Goal: Task Accomplishment & Management: Manage account settings

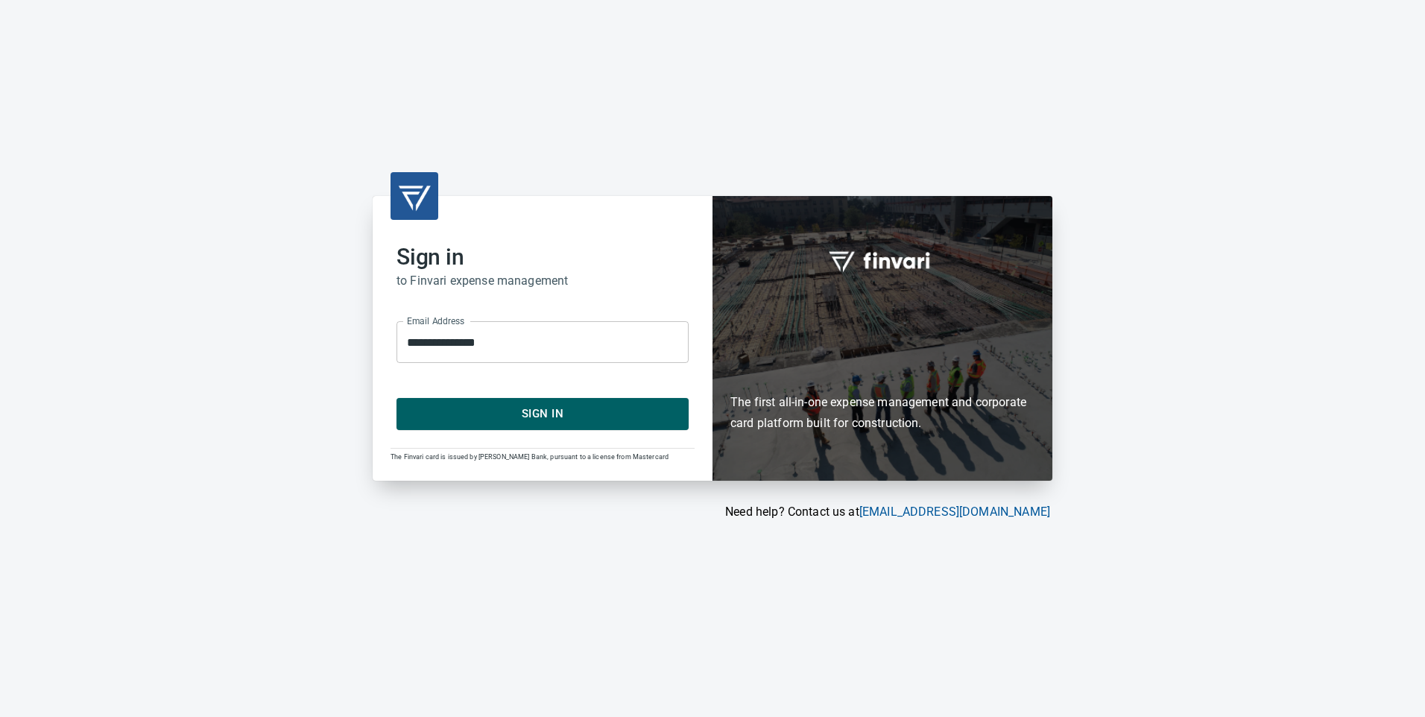
click at [549, 404] on span "Sign In" at bounding box center [542, 413] width 259 height 19
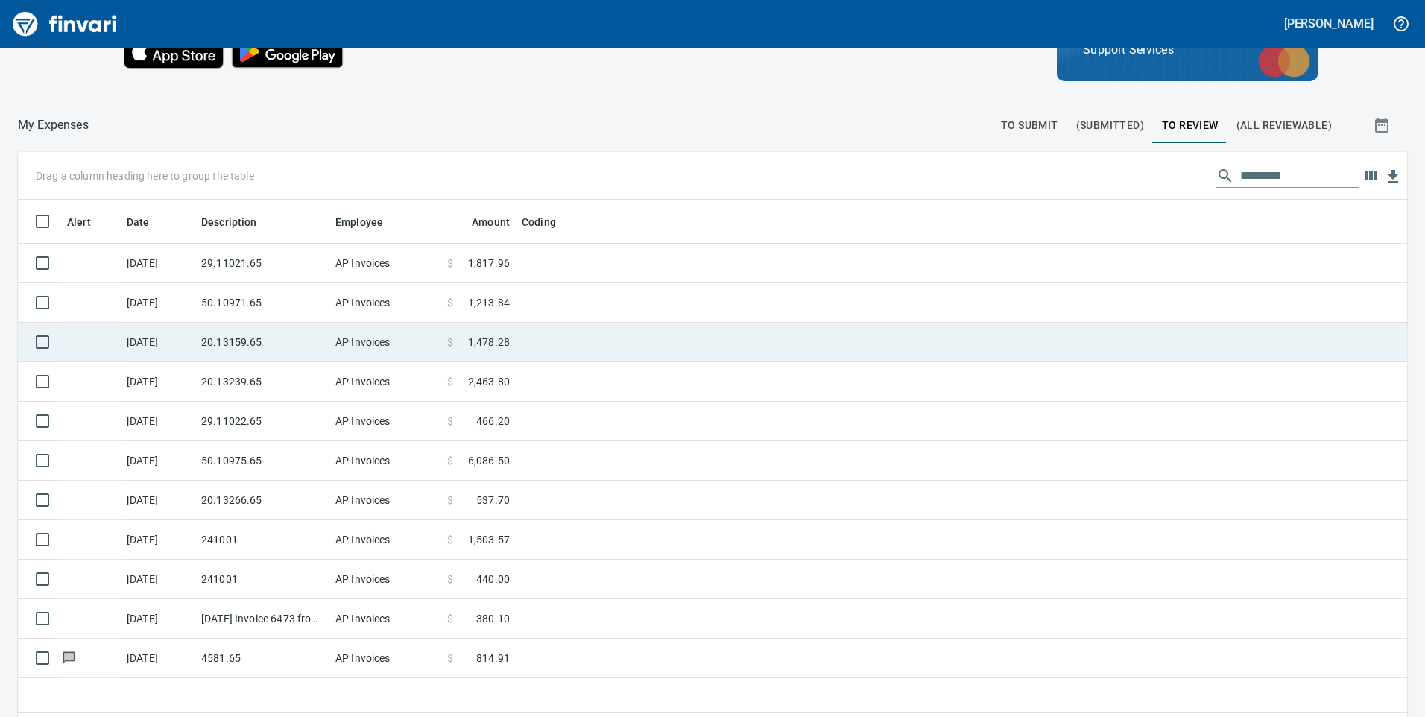
scroll to position [168, 0]
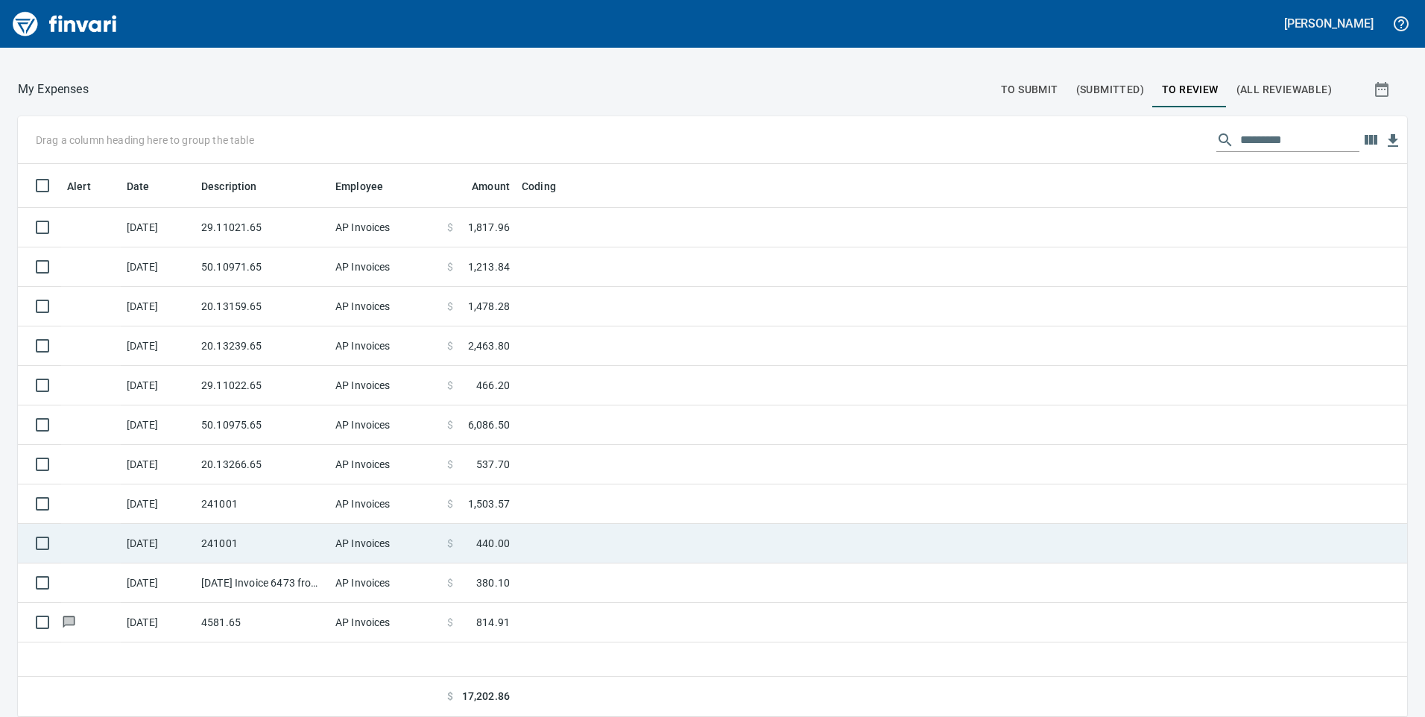
click at [300, 548] on td "241001" at bounding box center [262, 543] width 134 height 39
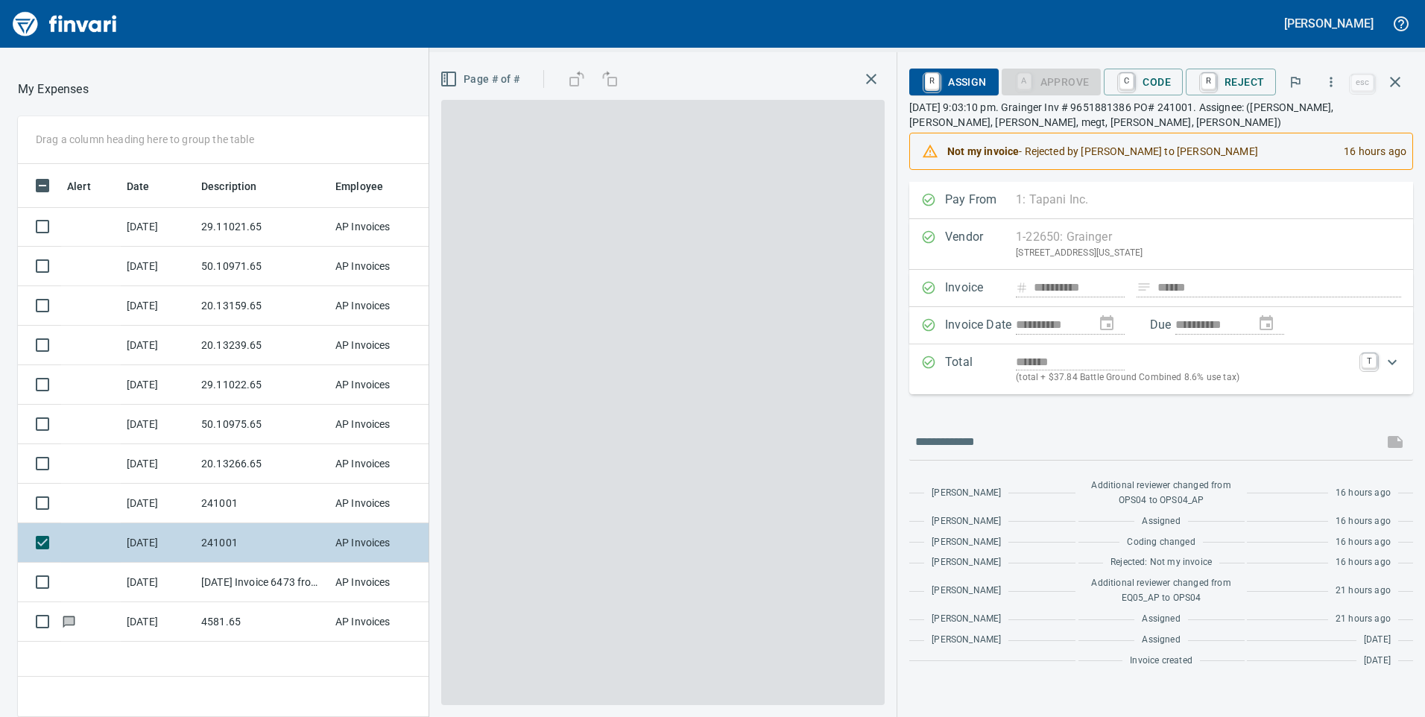
scroll to position [542, 994]
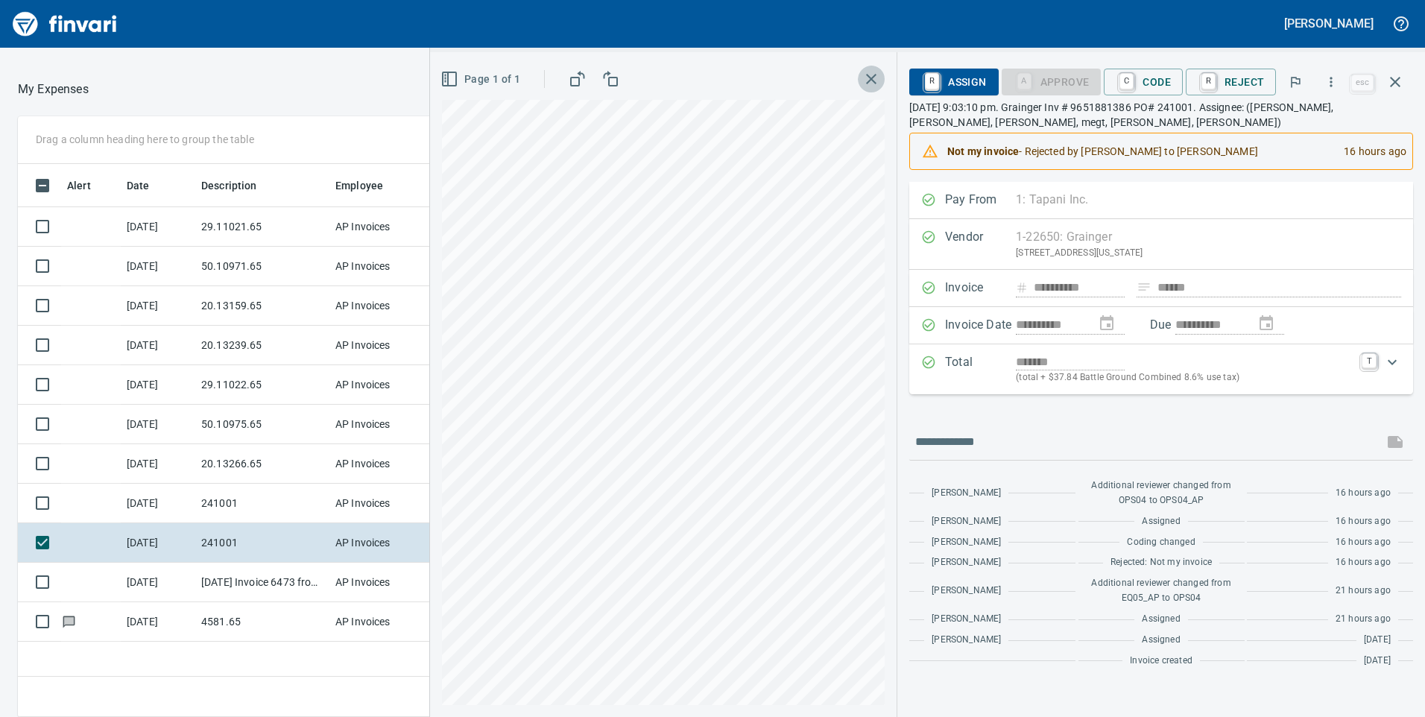
click at [870, 73] on icon "button" at bounding box center [871, 79] width 18 height 18
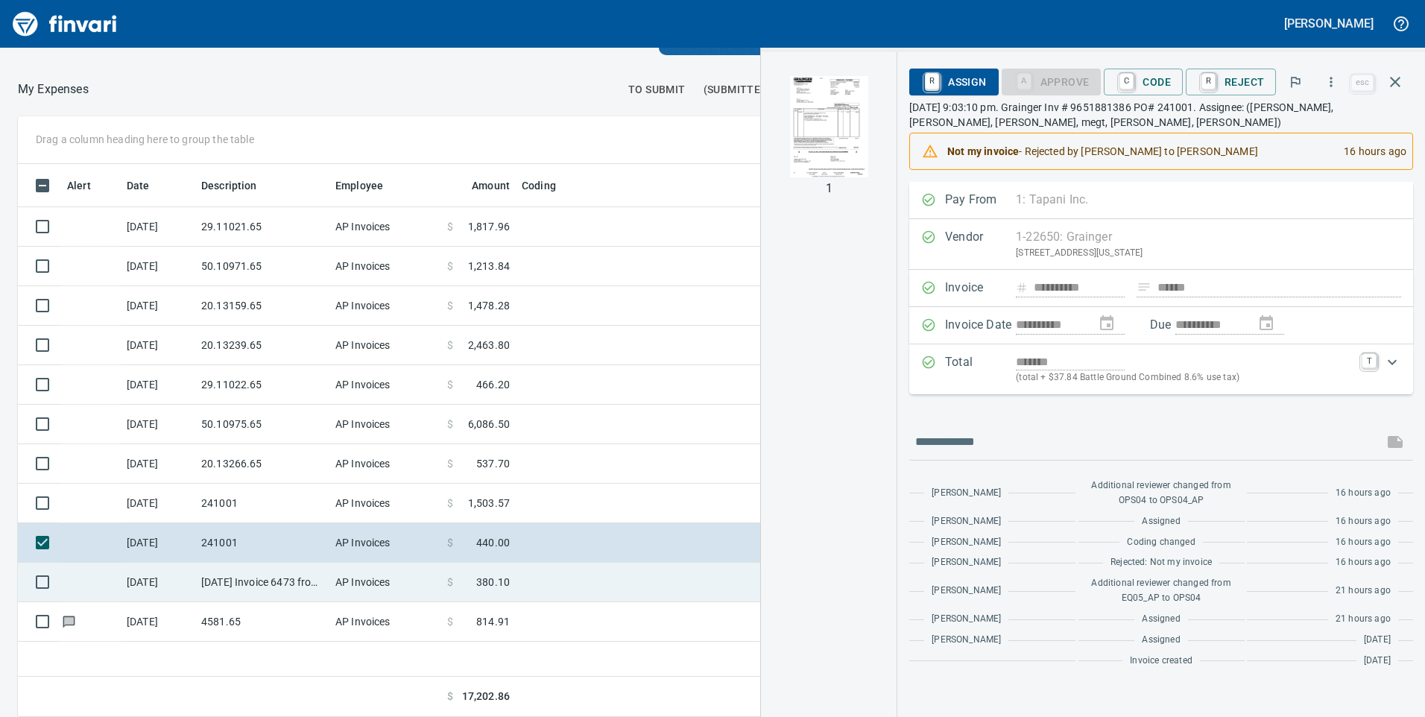
click at [358, 582] on td "AP Invoices" at bounding box center [385, 582] width 112 height 39
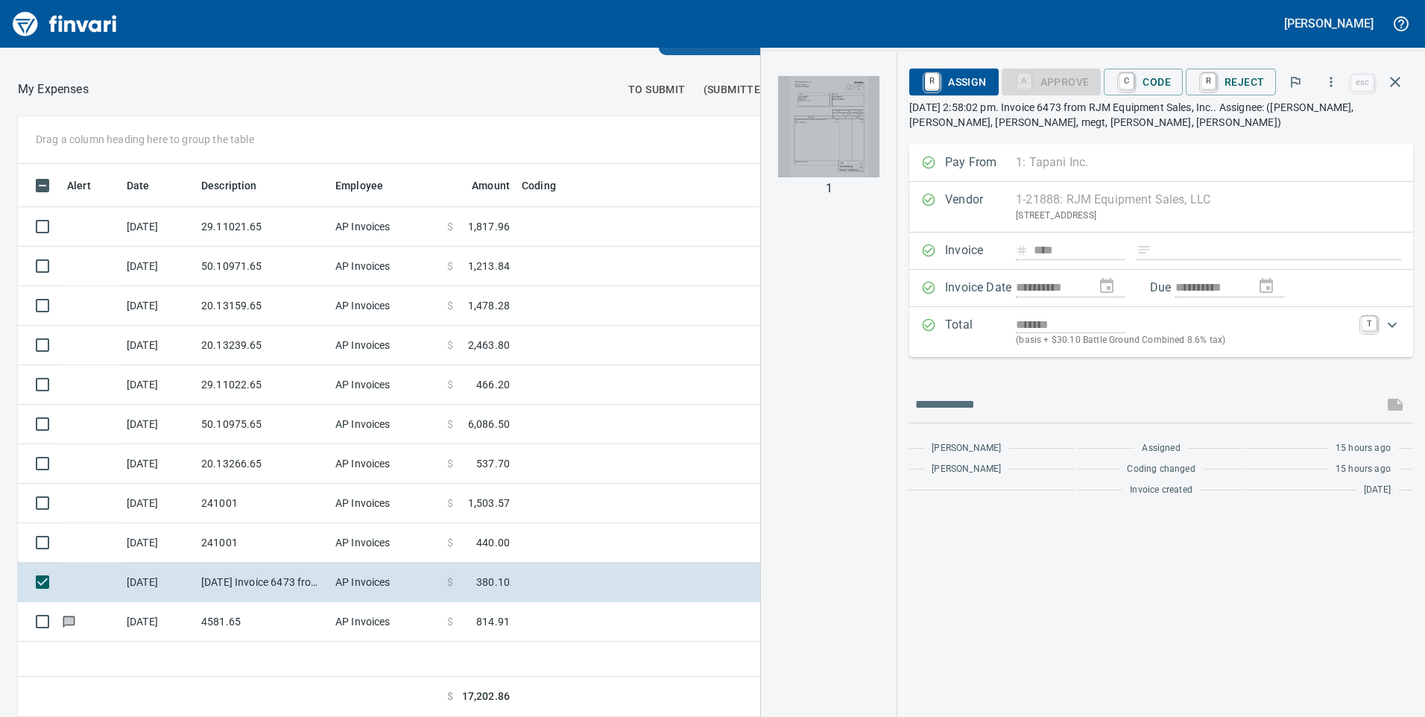
click at [823, 133] on img "button" at bounding box center [828, 126] width 101 height 101
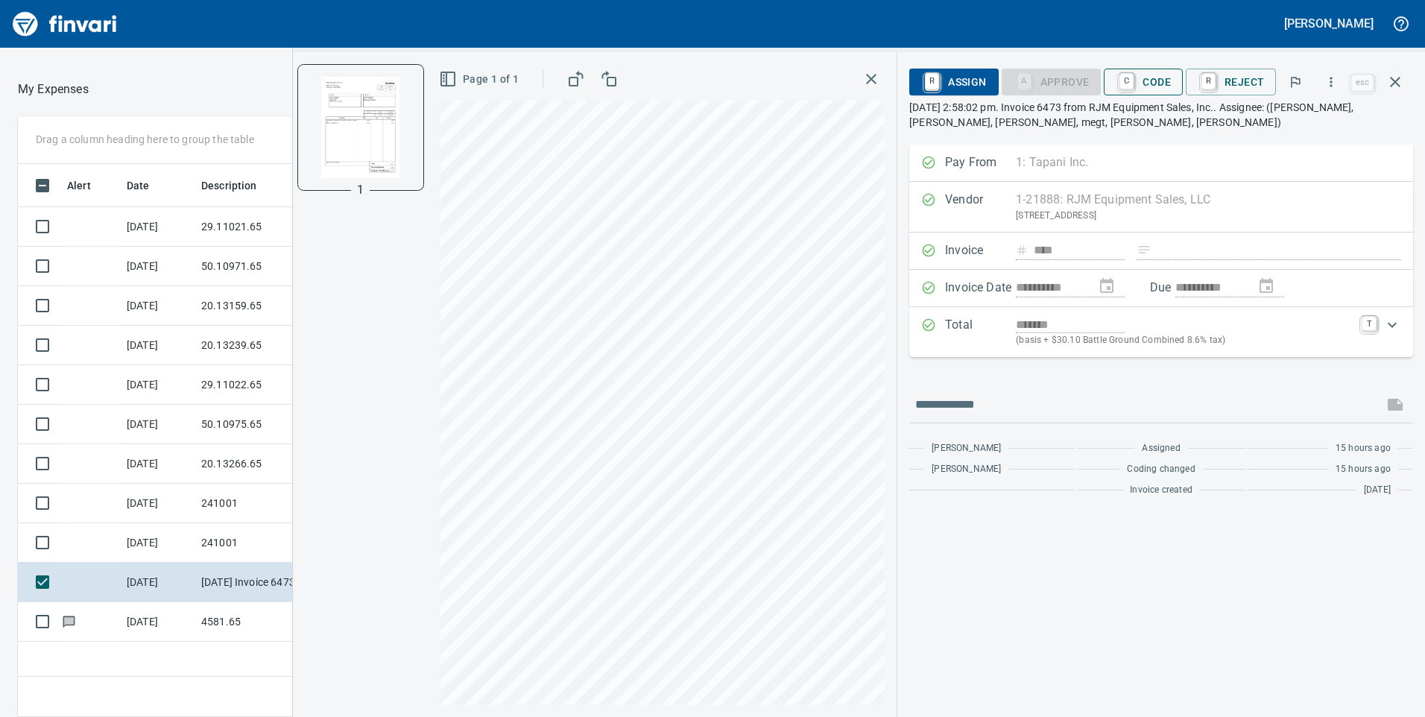
click at [1153, 78] on span "C Code" at bounding box center [1142, 81] width 55 height 25
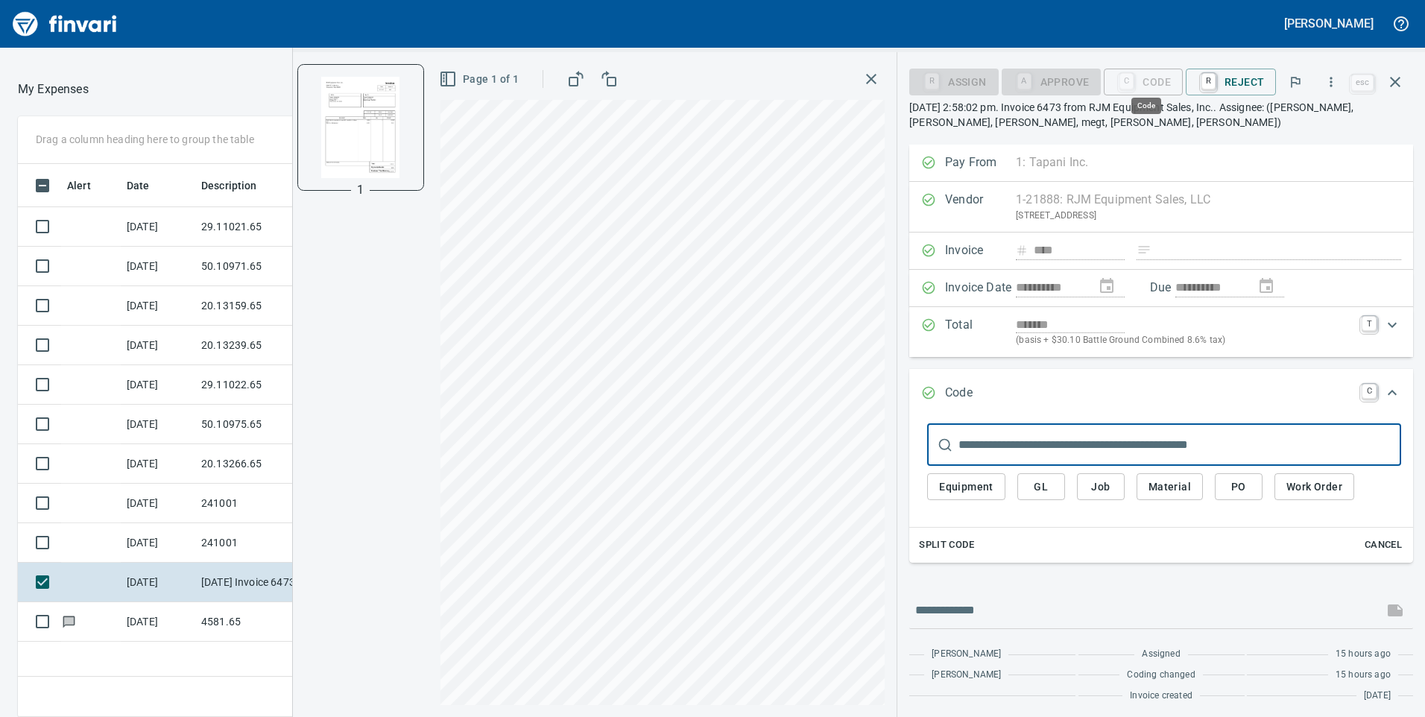
scroll to position [542, 994]
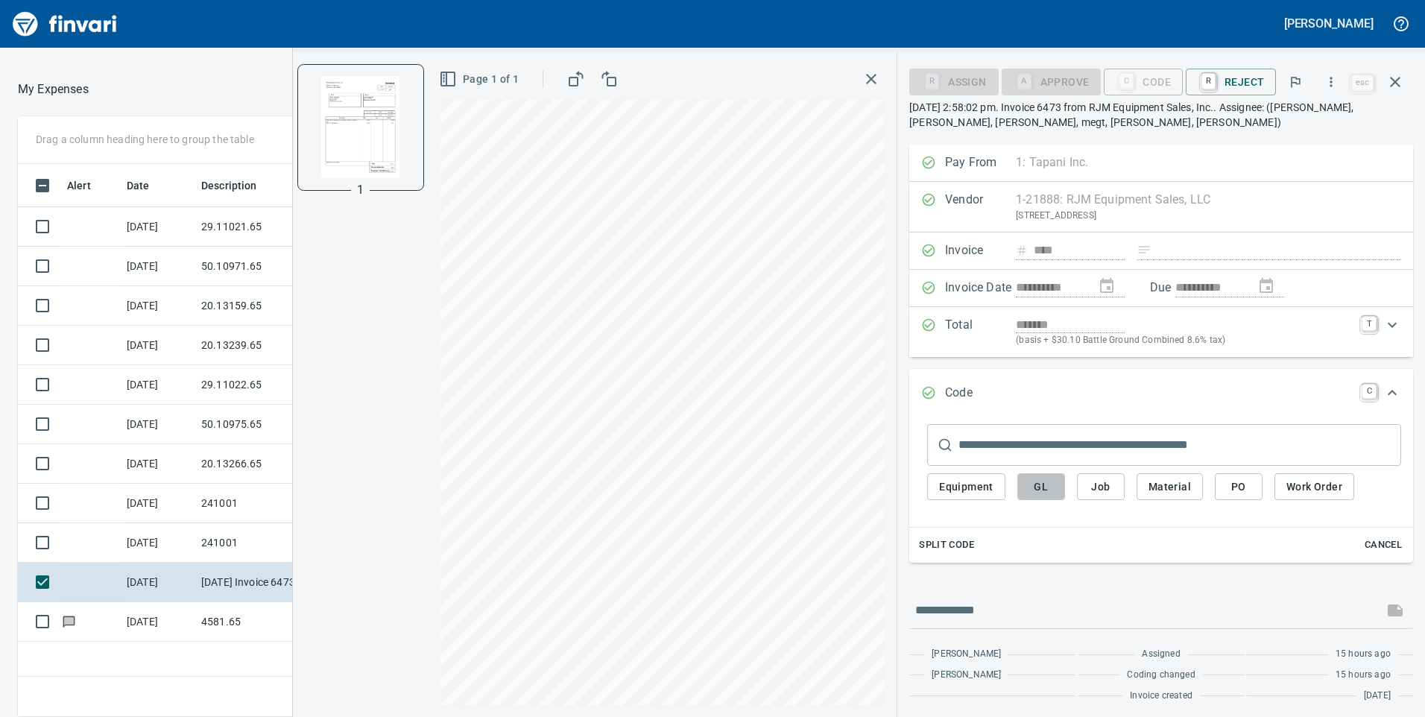
click at [1053, 486] on span "GL" at bounding box center [1041, 487] width 24 height 19
click at [1042, 490] on span "GL" at bounding box center [1041, 487] width 24 height 19
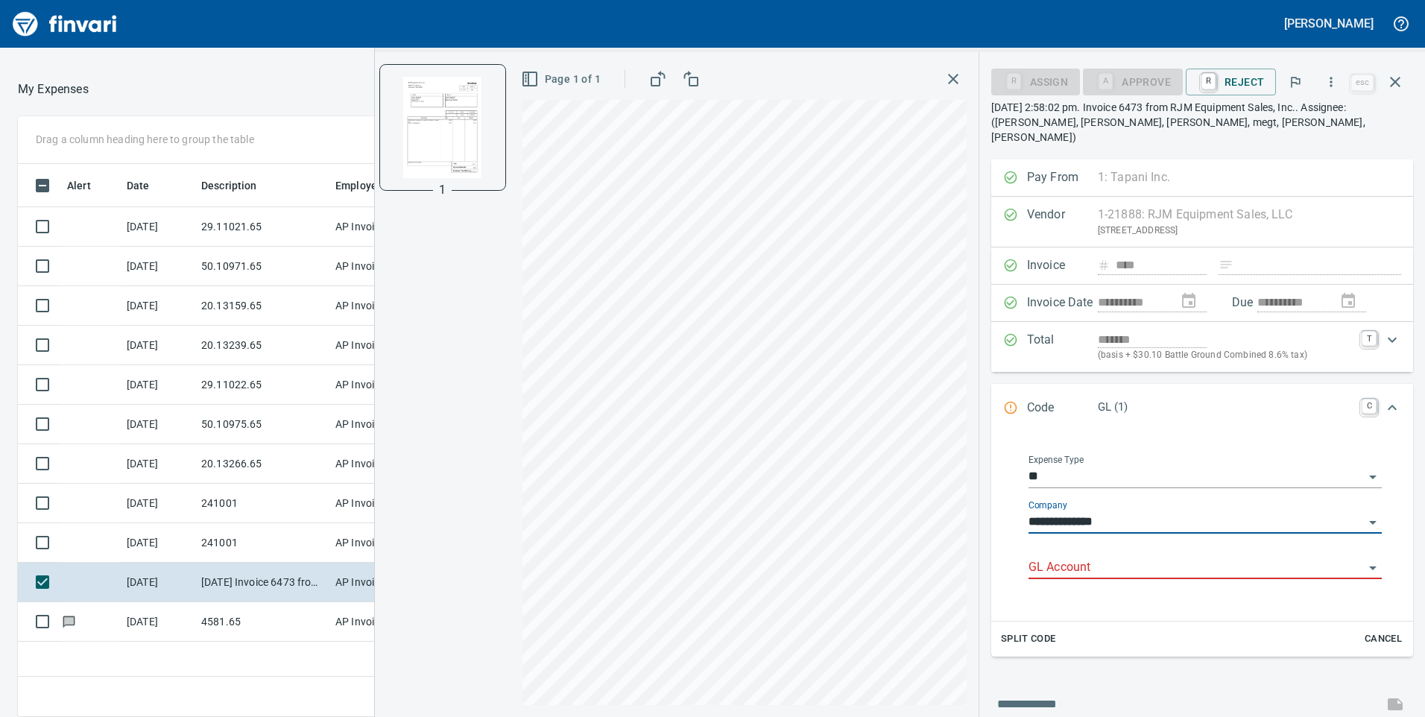
click at [1077, 557] on input "GL Account" at bounding box center [1195, 567] width 335 height 21
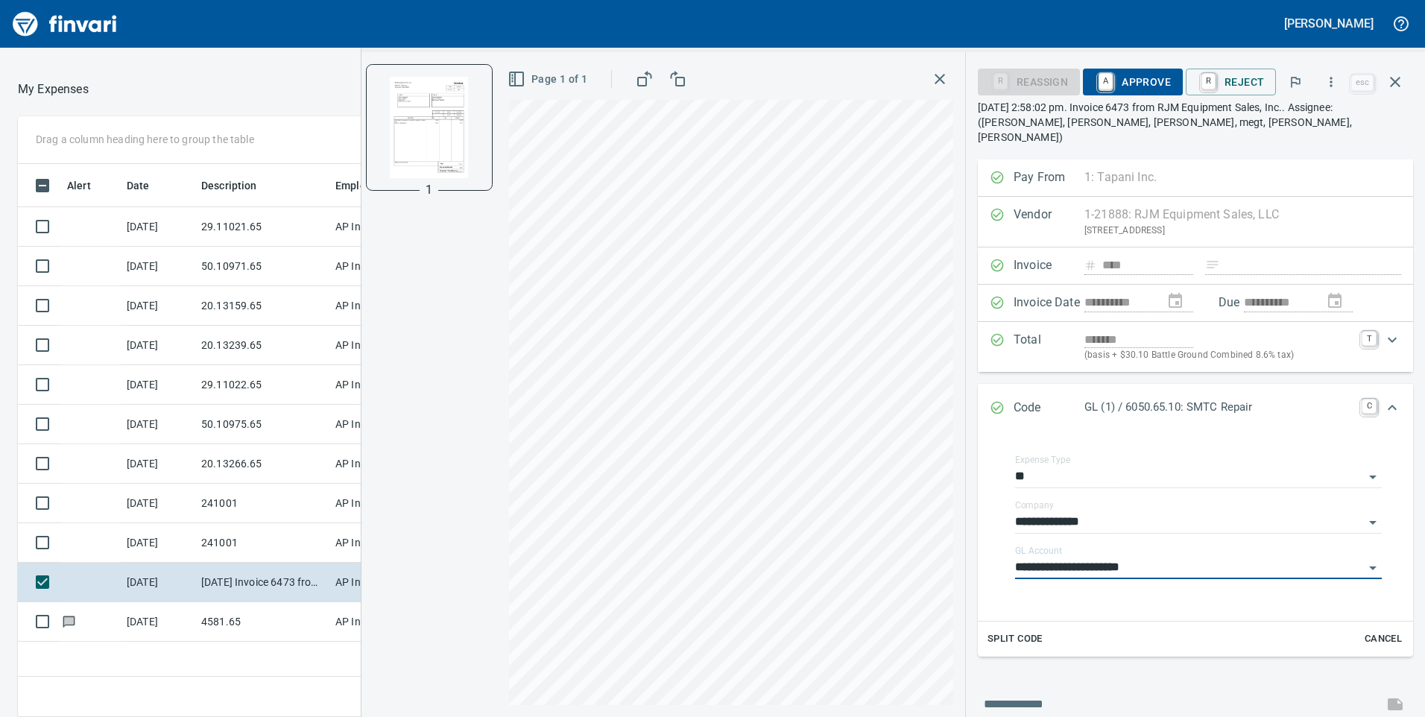
type input "**********"
click at [1149, 77] on span "A Approve" at bounding box center [1133, 81] width 76 height 25
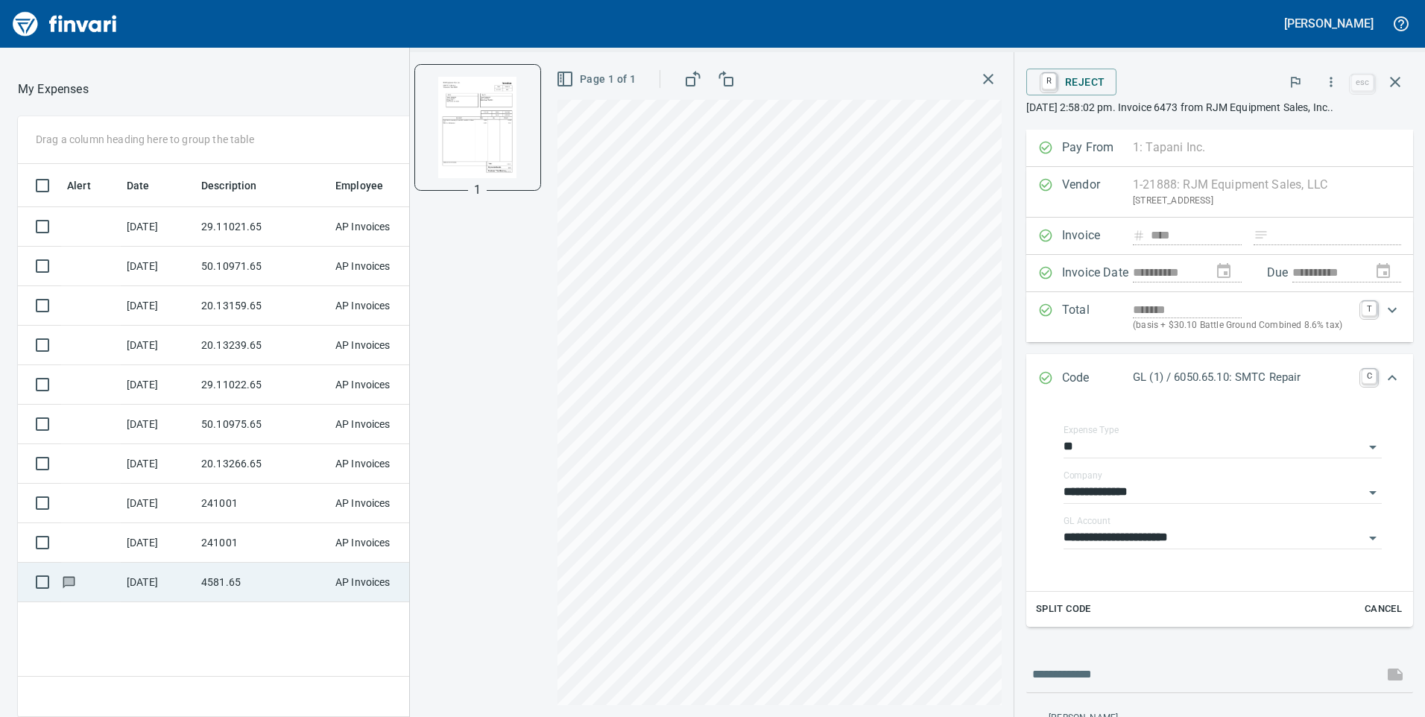
click at [231, 586] on td "4581.65" at bounding box center [262, 582] width 134 height 39
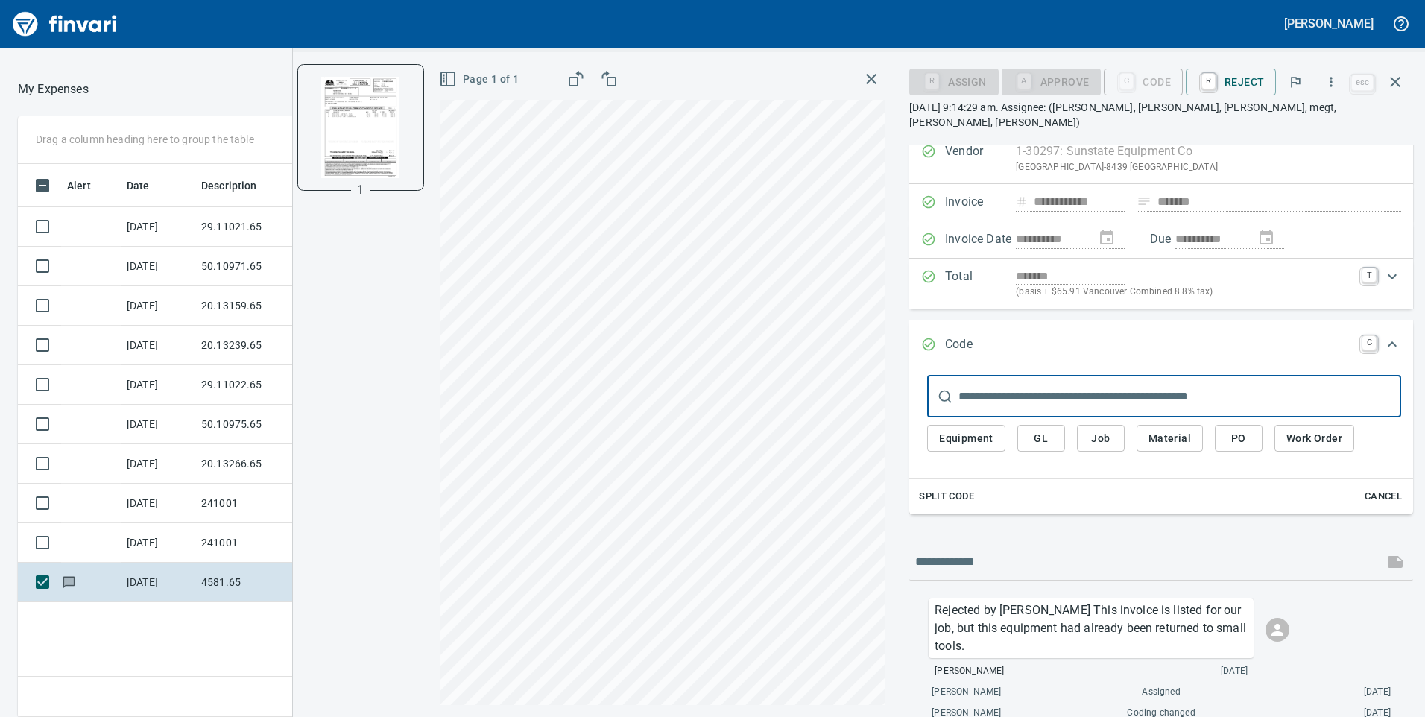
scroll to position [22, 0]
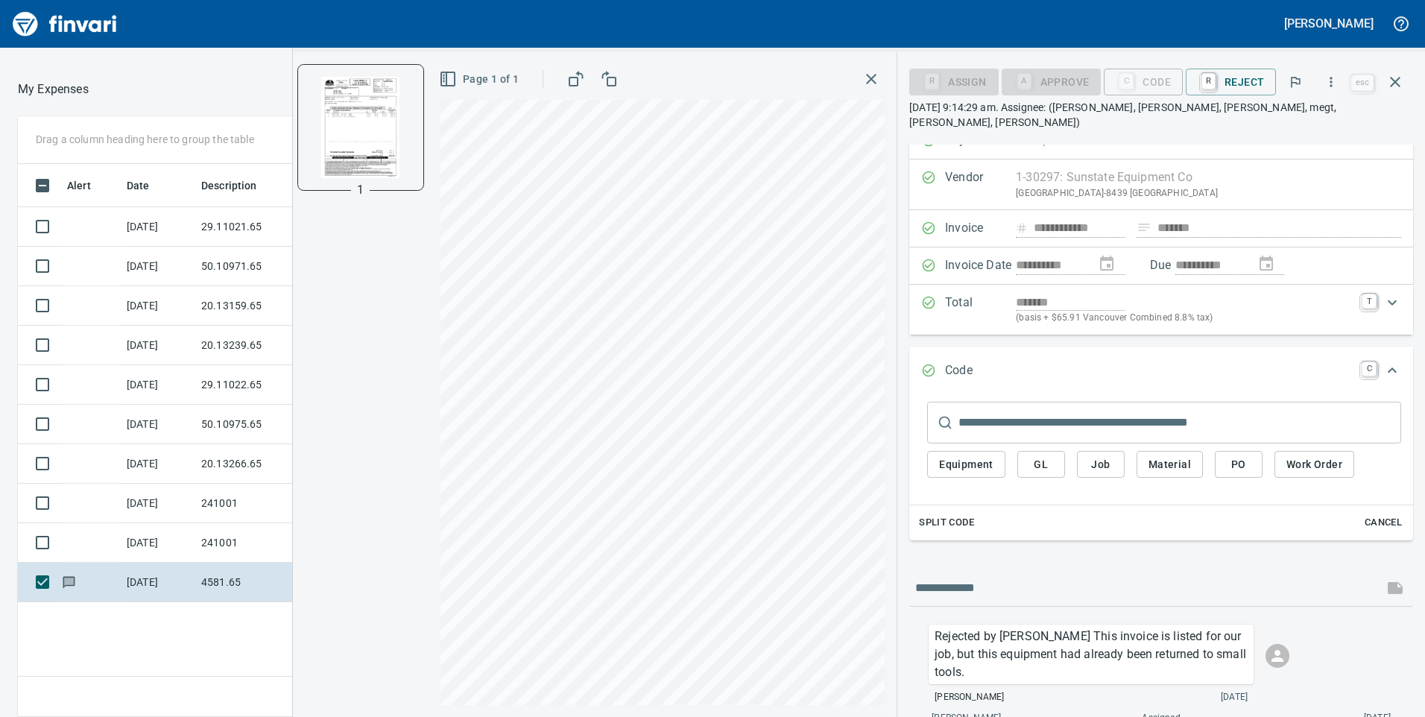
click at [1403, 84] on icon "button" at bounding box center [1395, 82] width 18 height 18
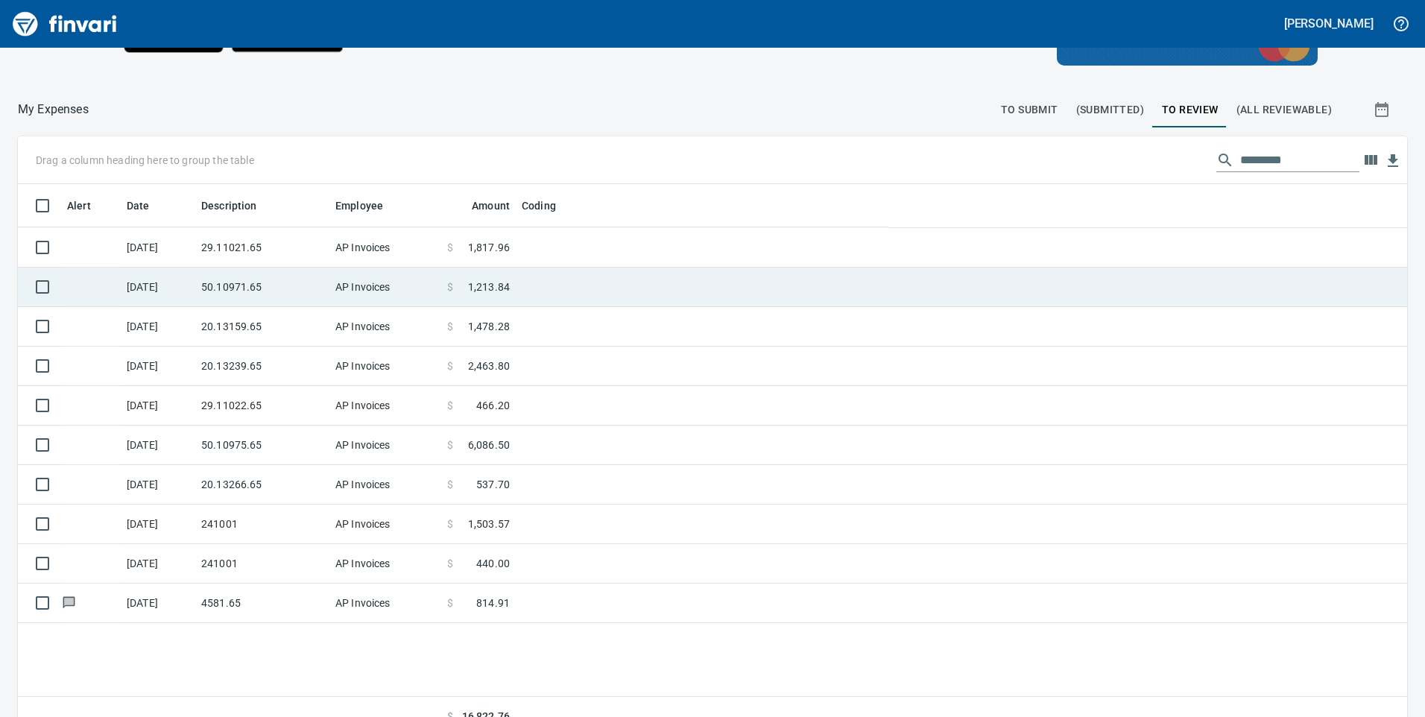
scroll to position [542, 1364]
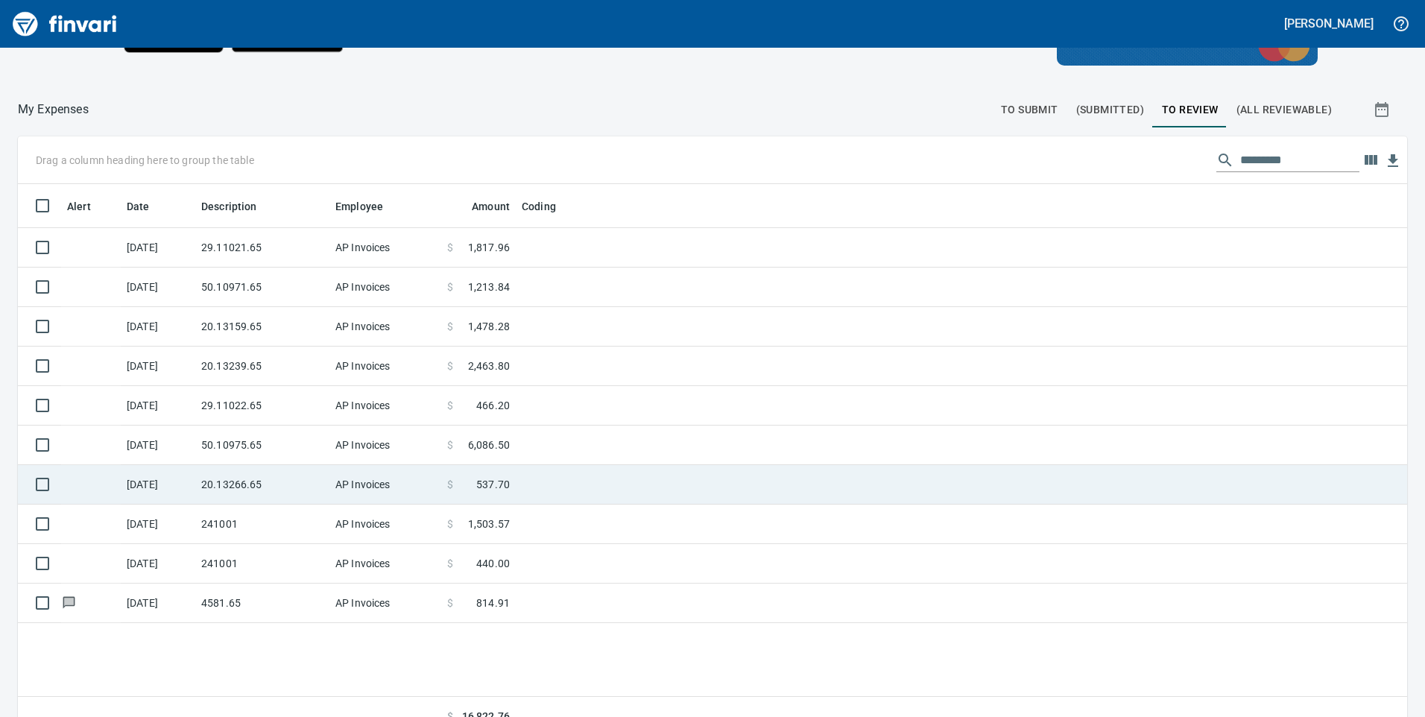
click at [259, 475] on td "20.13266.65" at bounding box center [262, 484] width 134 height 39
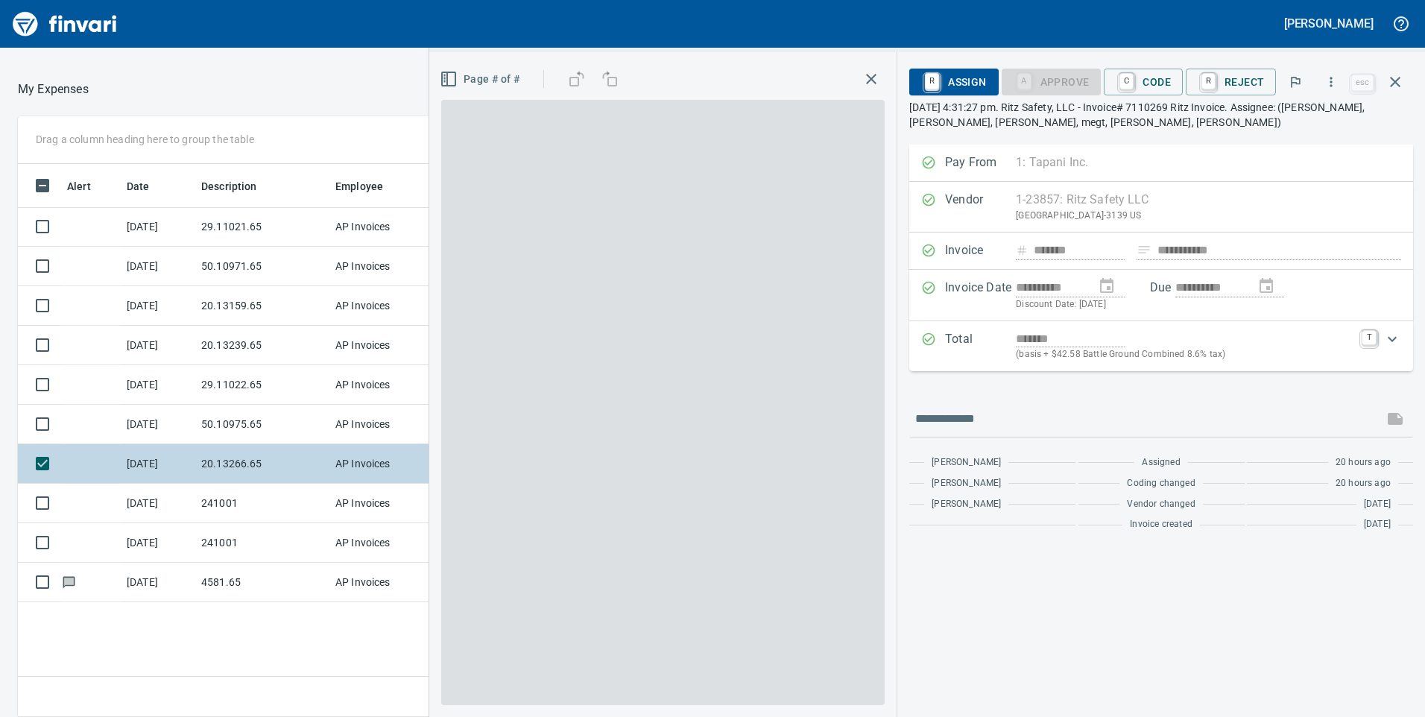
scroll to position [542, 994]
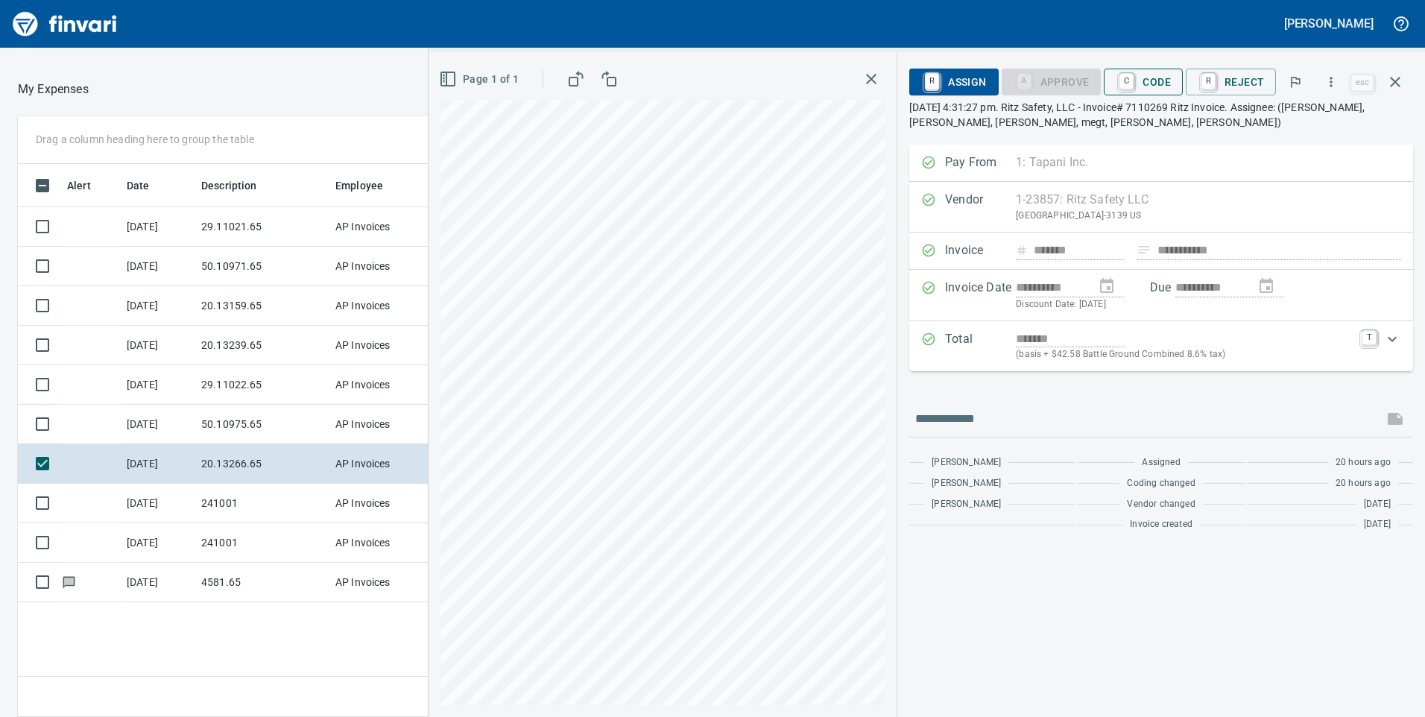
click at [1160, 80] on span "C Code" at bounding box center [1142, 81] width 55 height 25
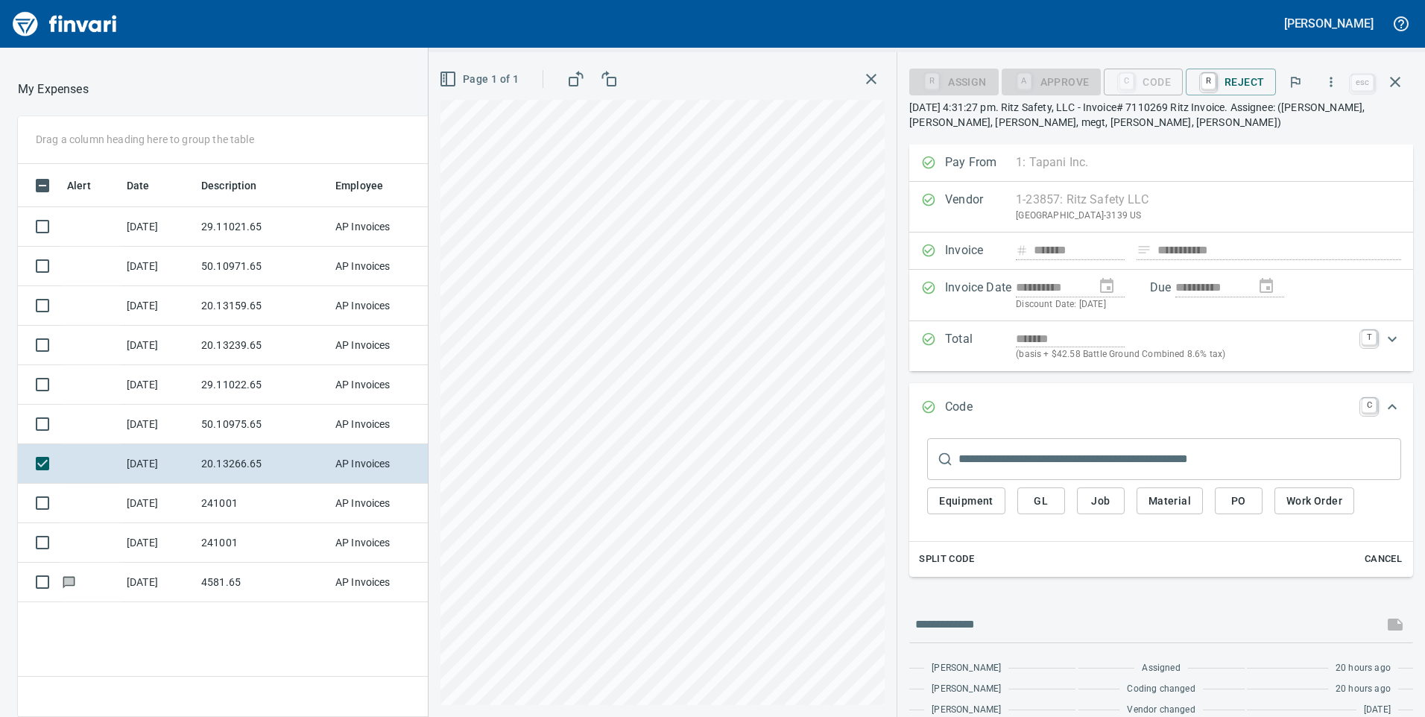
click at [1060, 502] on button "GL" at bounding box center [1041, 501] width 48 height 28
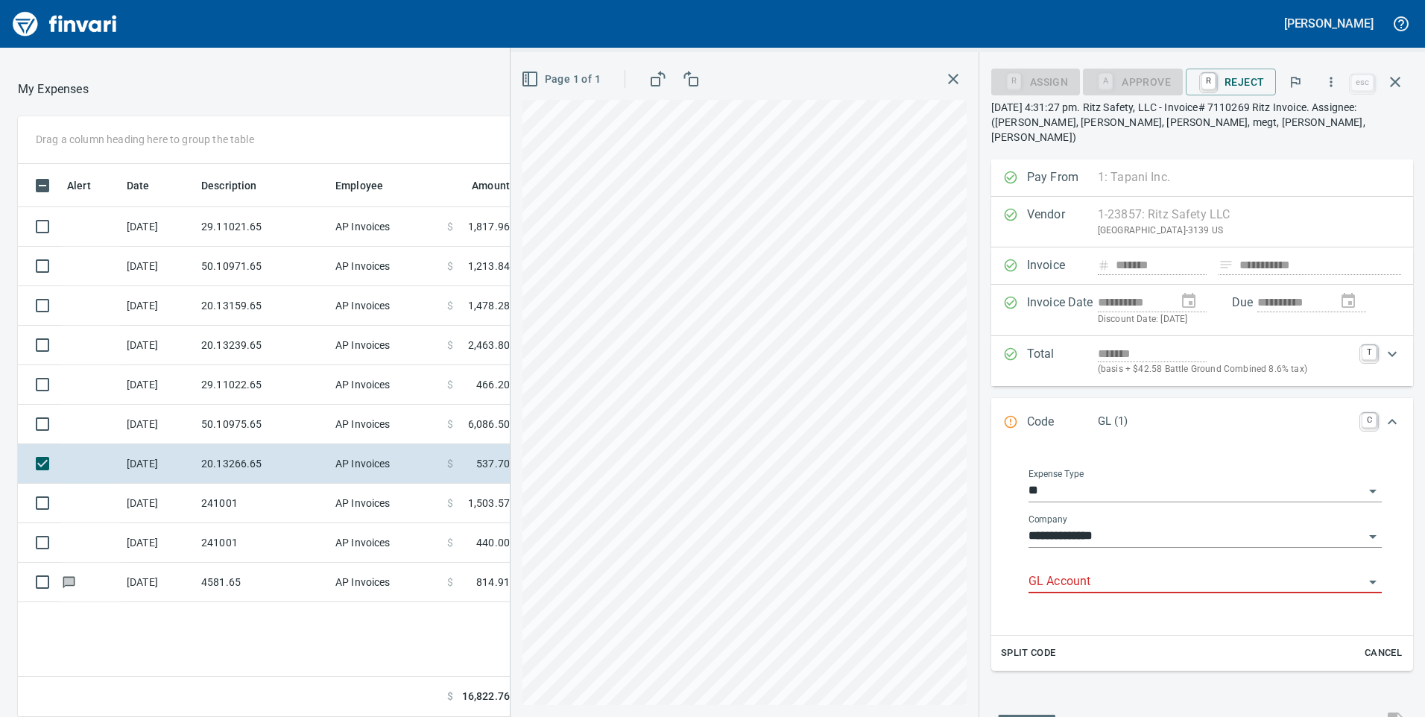
click at [1071, 572] on input "GL Account" at bounding box center [1195, 582] width 335 height 21
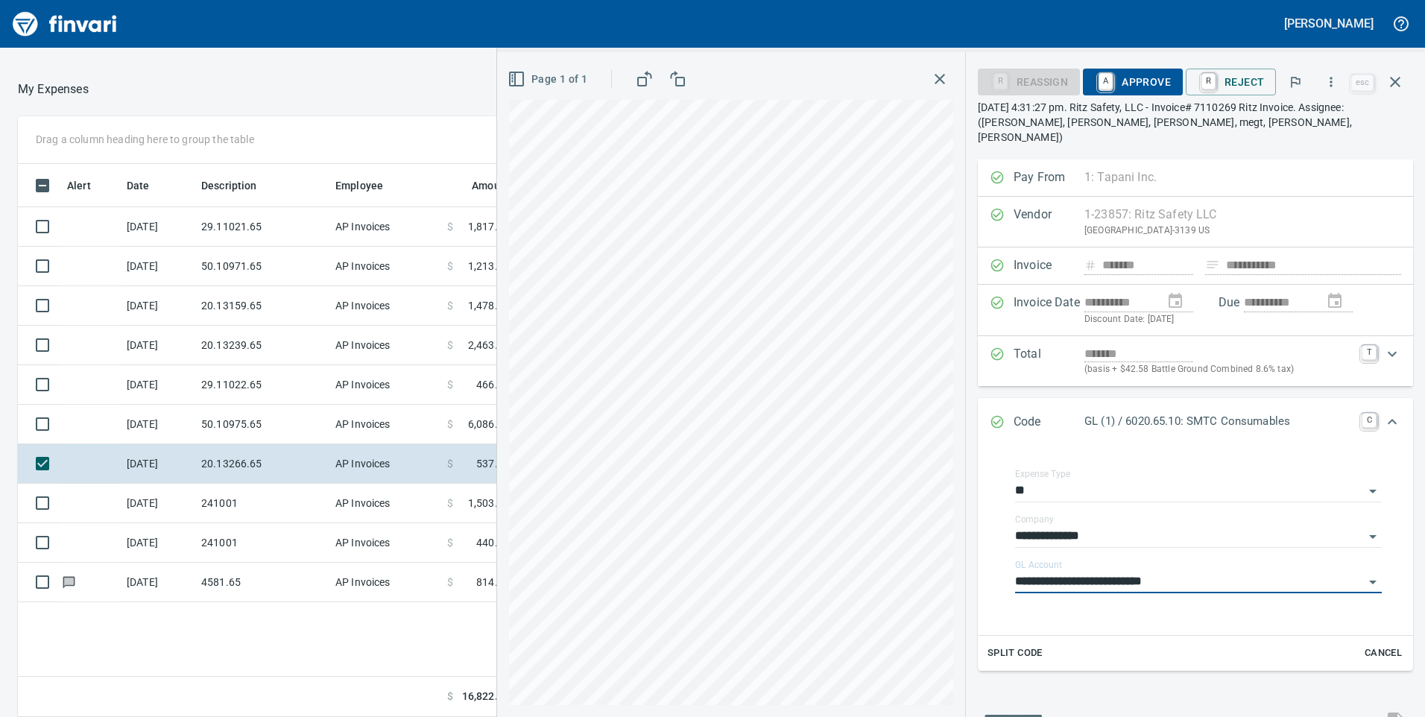
type input "**********"
click at [1148, 76] on span "A Approve" at bounding box center [1133, 81] width 76 height 25
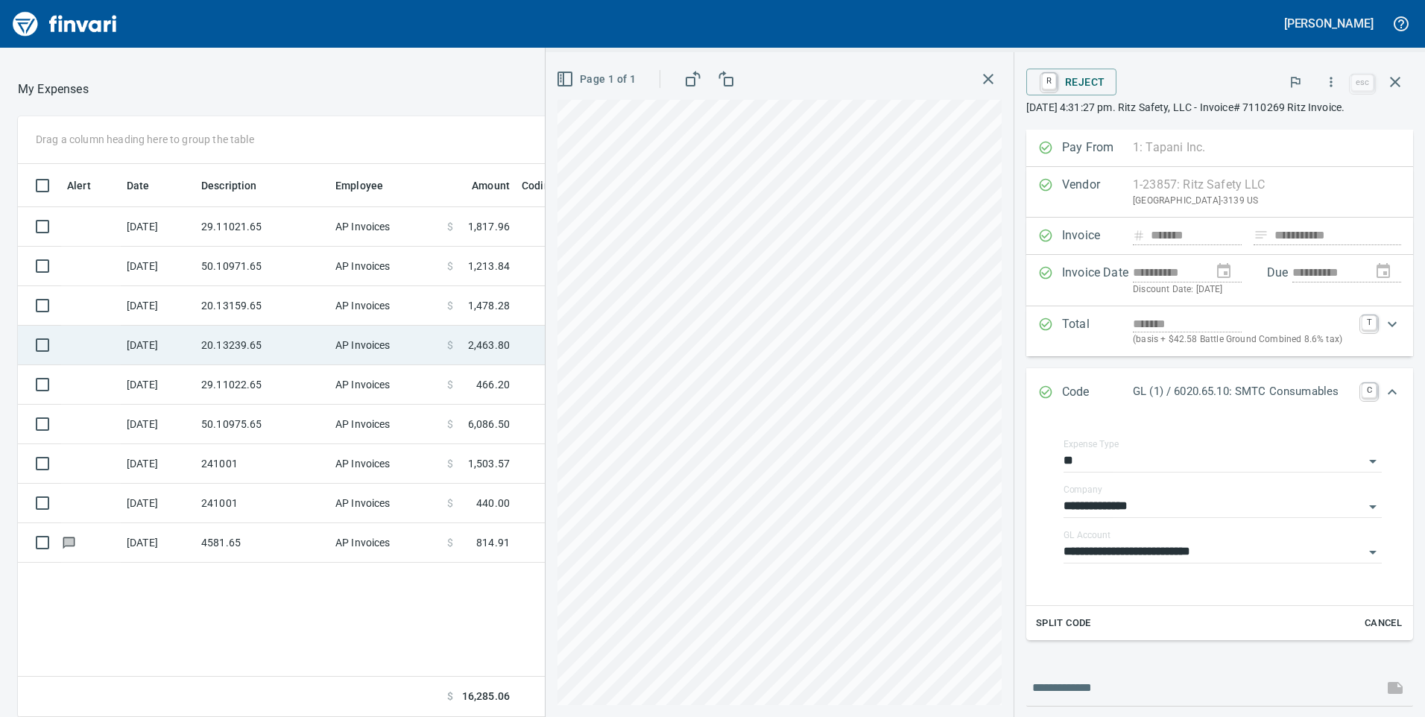
click at [282, 346] on td "20.13239.65" at bounding box center [262, 345] width 134 height 39
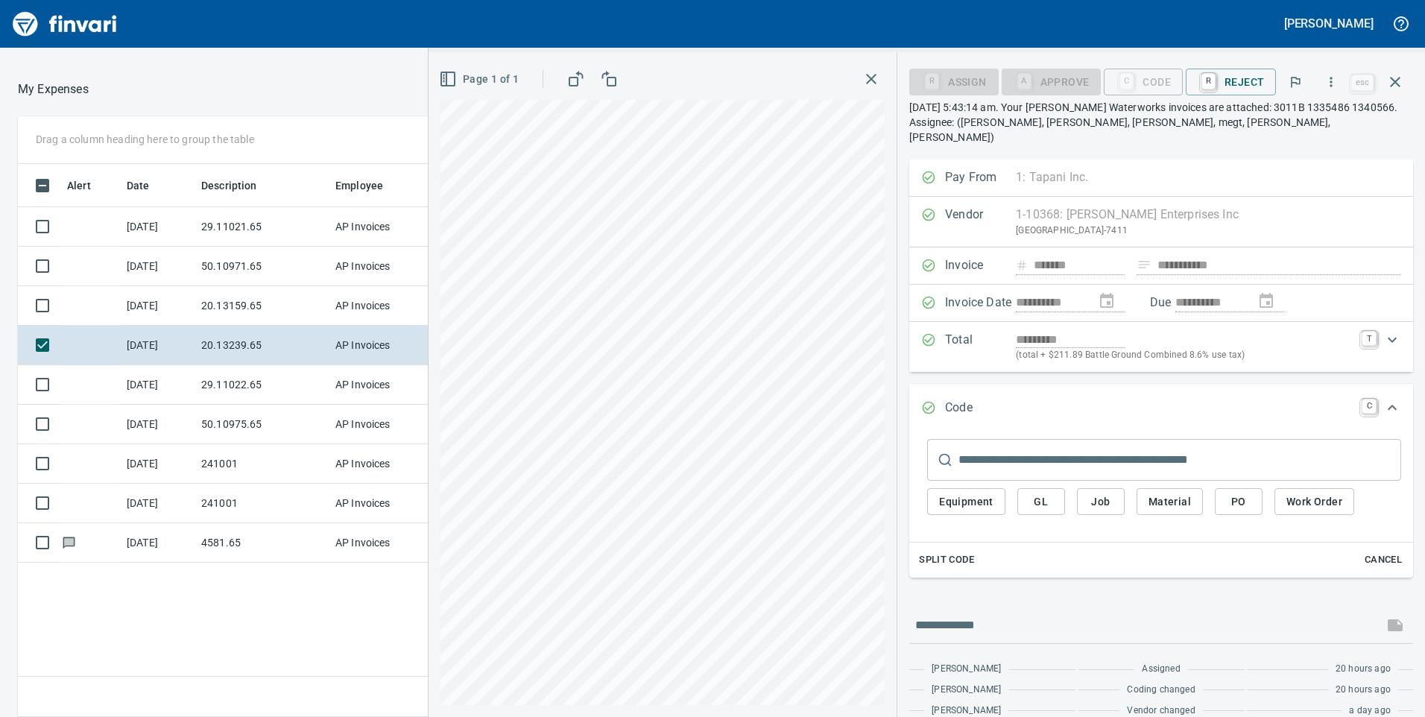
scroll to position [542, 994]
click at [1042, 494] on span "GL" at bounding box center [1041, 502] width 24 height 19
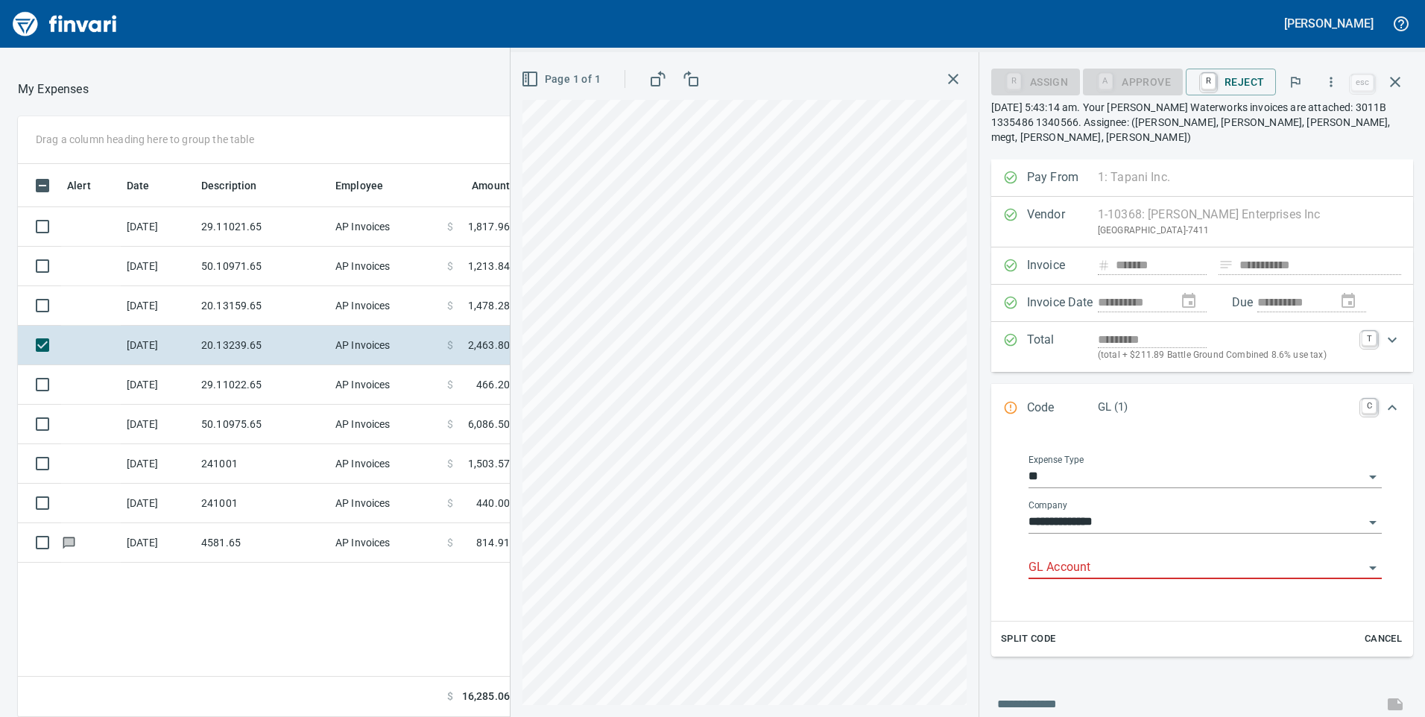
click at [1072, 557] on input "GL Account" at bounding box center [1195, 567] width 335 height 21
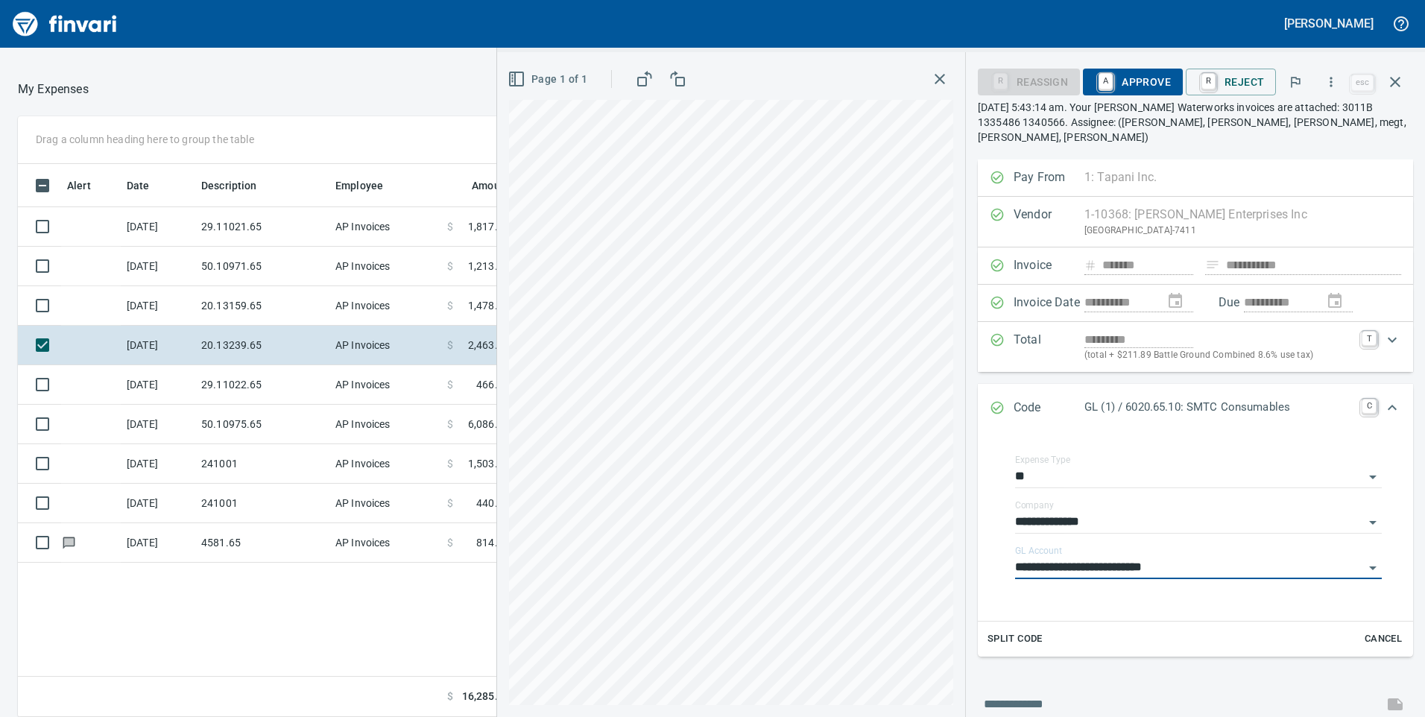
type input "**********"
click at [1156, 84] on span "A Approve" at bounding box center [1133, 81] width 76 height 25
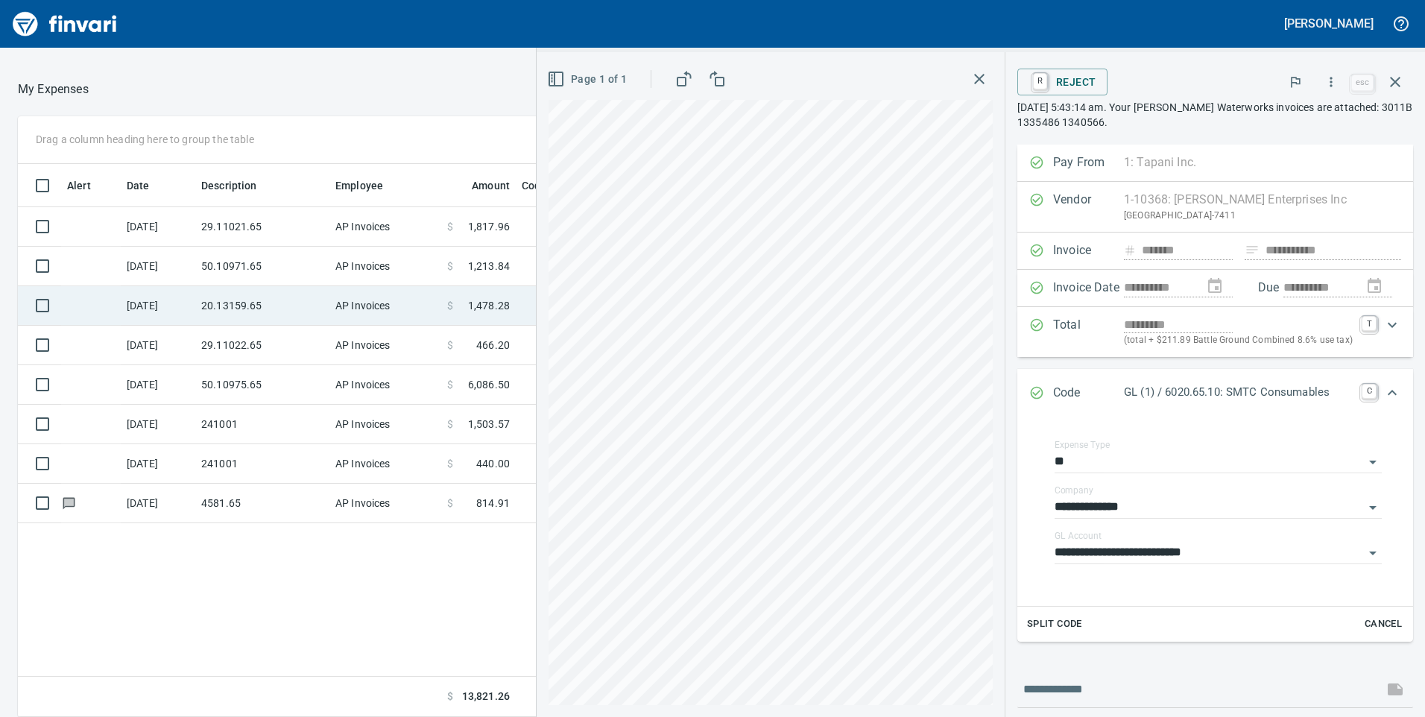
click at [397, 311] on td "AP Invoices" at bounding box center [385, 305] width 112 height 39
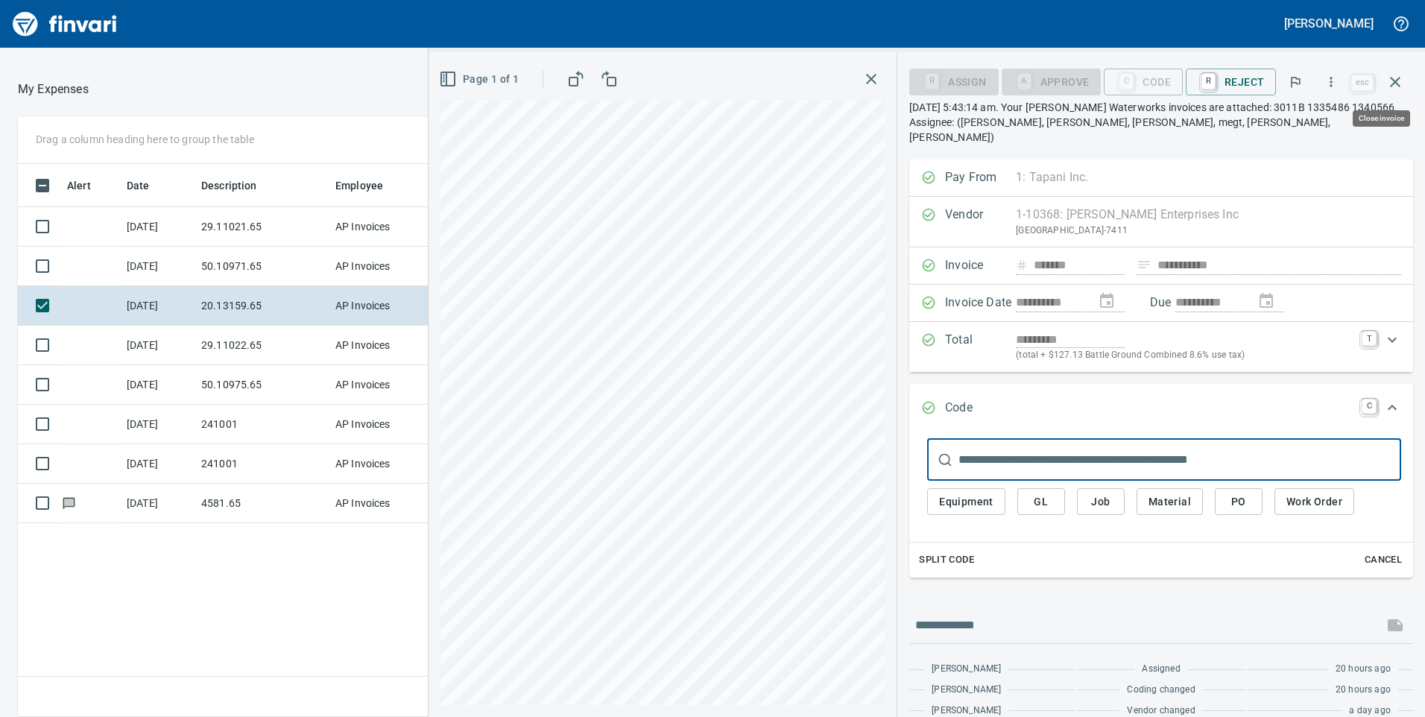
scroll to position [542, 994]
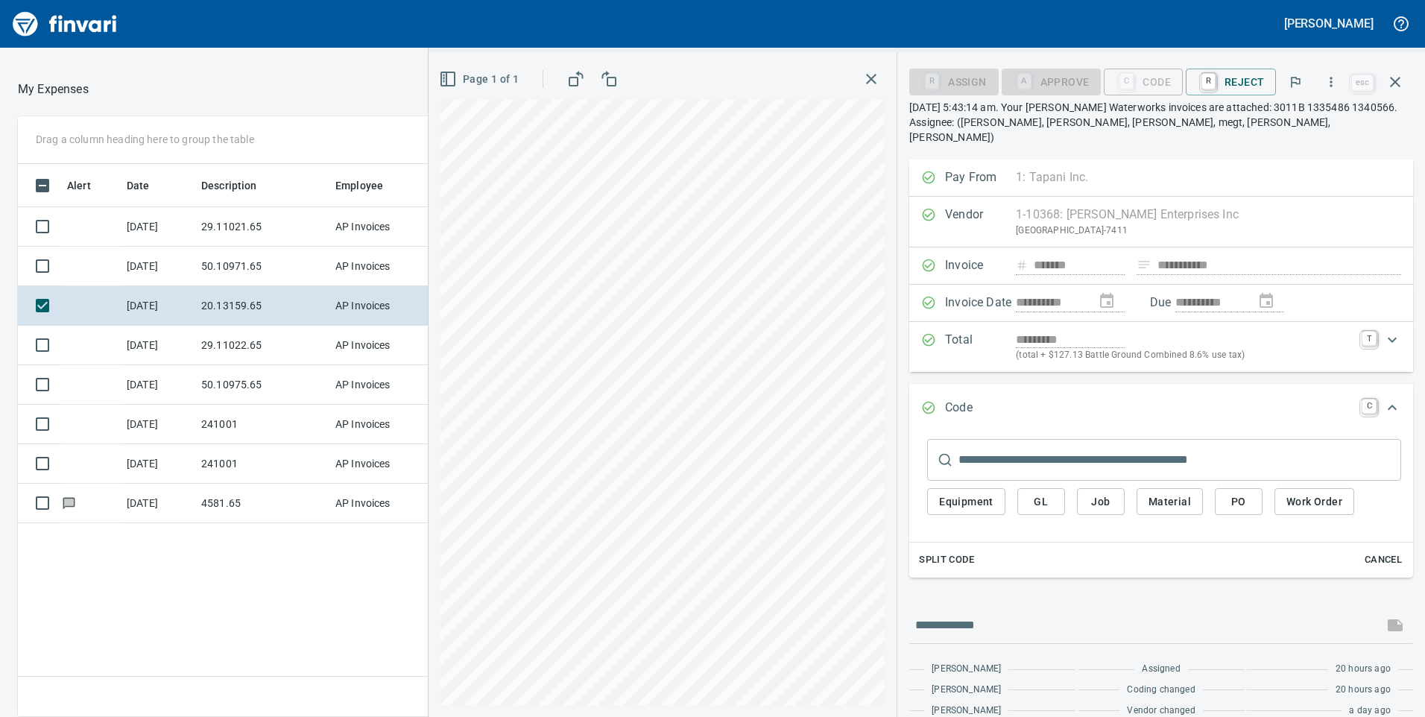
click at [1064, 493] on button "GL" at bounding box center [1041, 502] width 48 height 28
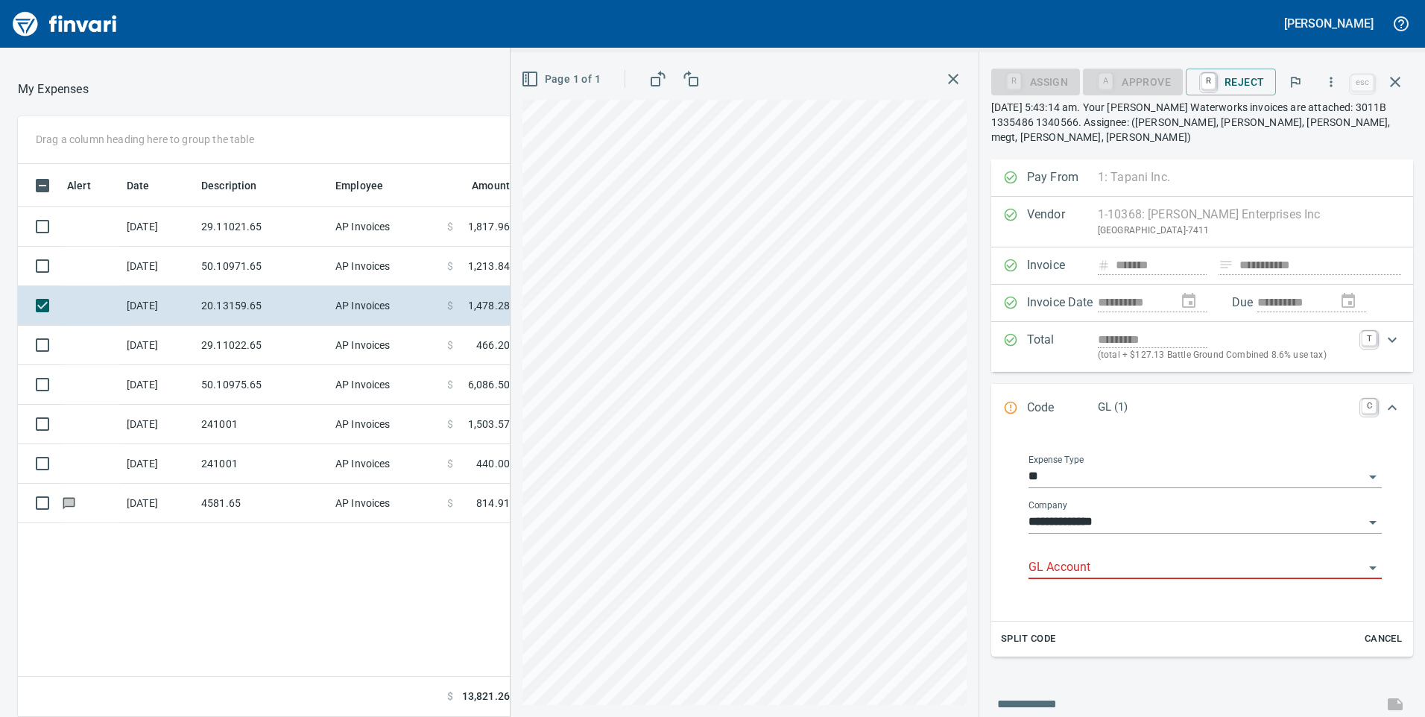
click at [1067, 557] on input "GL Account" at bounding box center [1195, 567] width 335 height 21
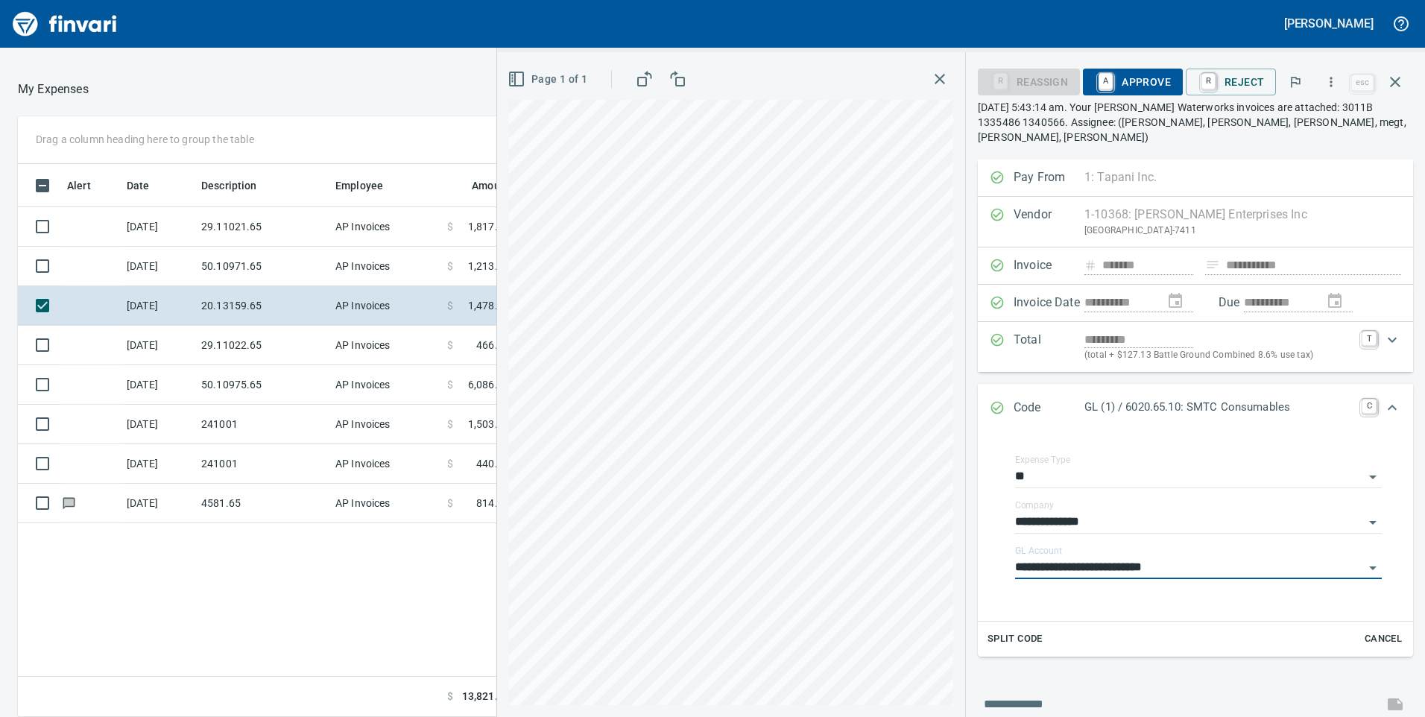
type input "**********"
click at [1130, 75] on span "A Approve" at bounding box center [1133, 81] width 76 height 25
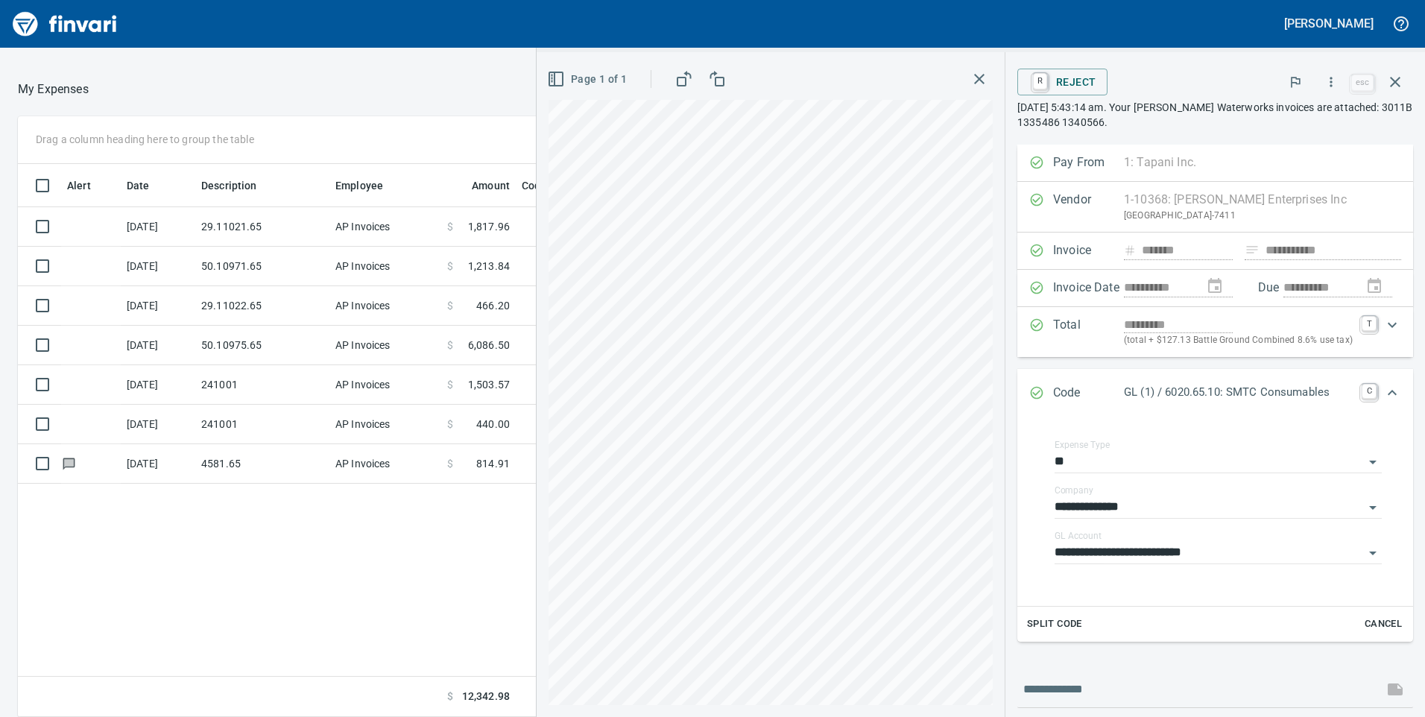
click at [987, 80] on div "Page 1 of 1" at bounding box center [771, 384] width 468 height 665
click at [981, 77] on icon "button" at bounding box center [979, 79] width 18 height 18
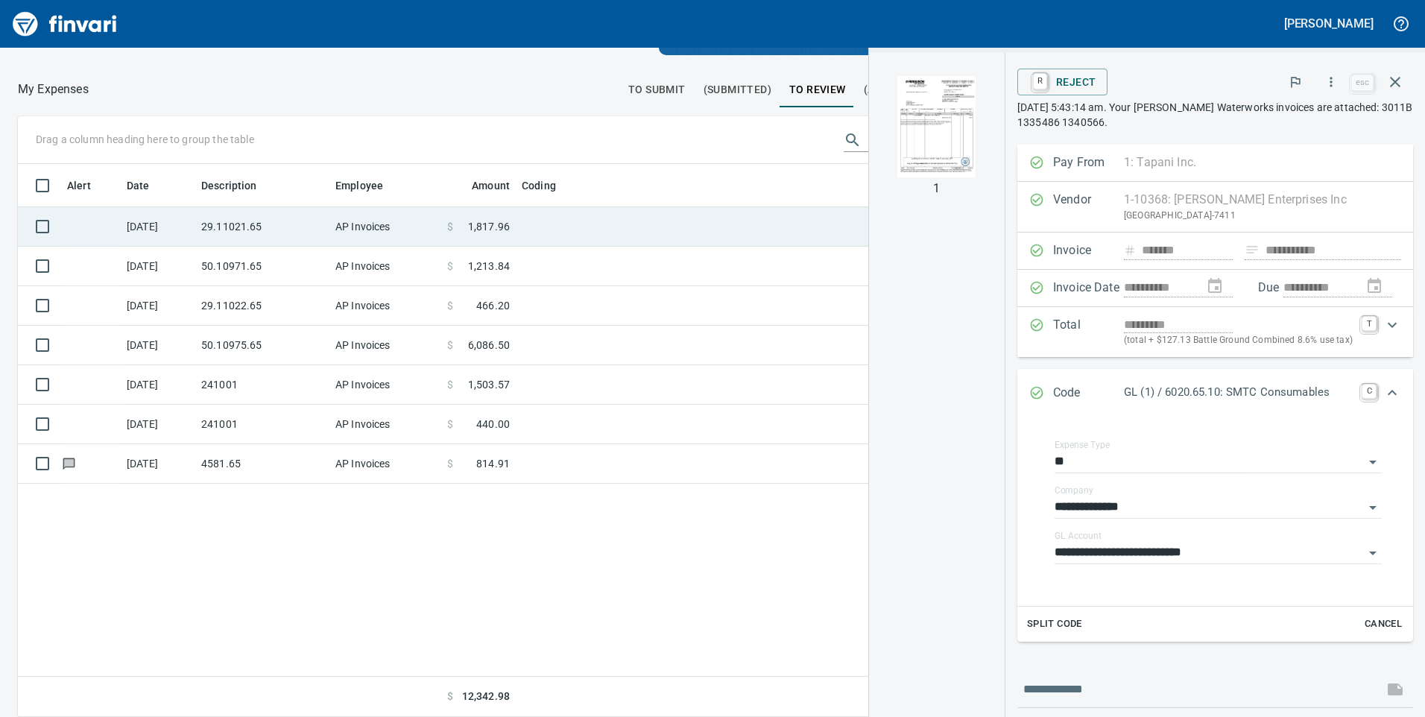
click at [279, 232] on td "29.11021.65" at bounding box center [262, 226] width 134 height 39
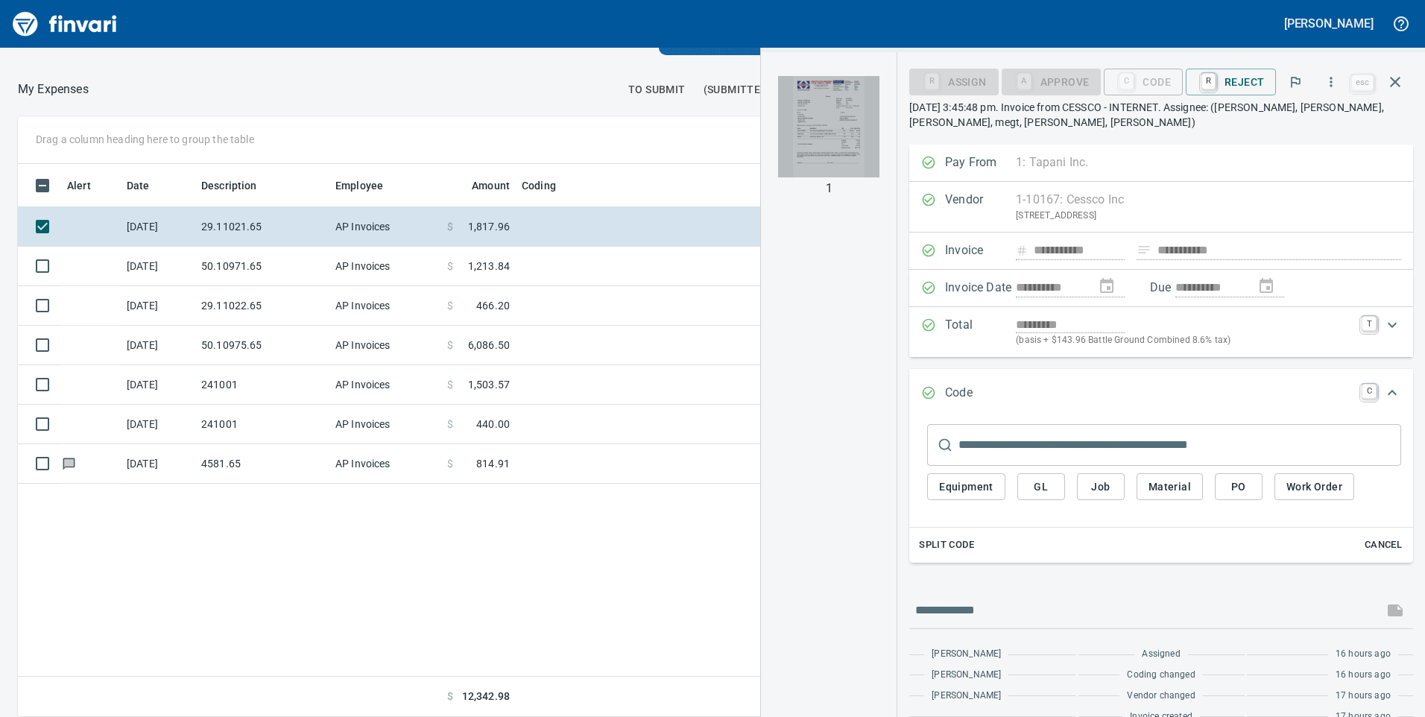
click at [838, 131] on img "button" at bounding box center [828, 126] width 101 height 101
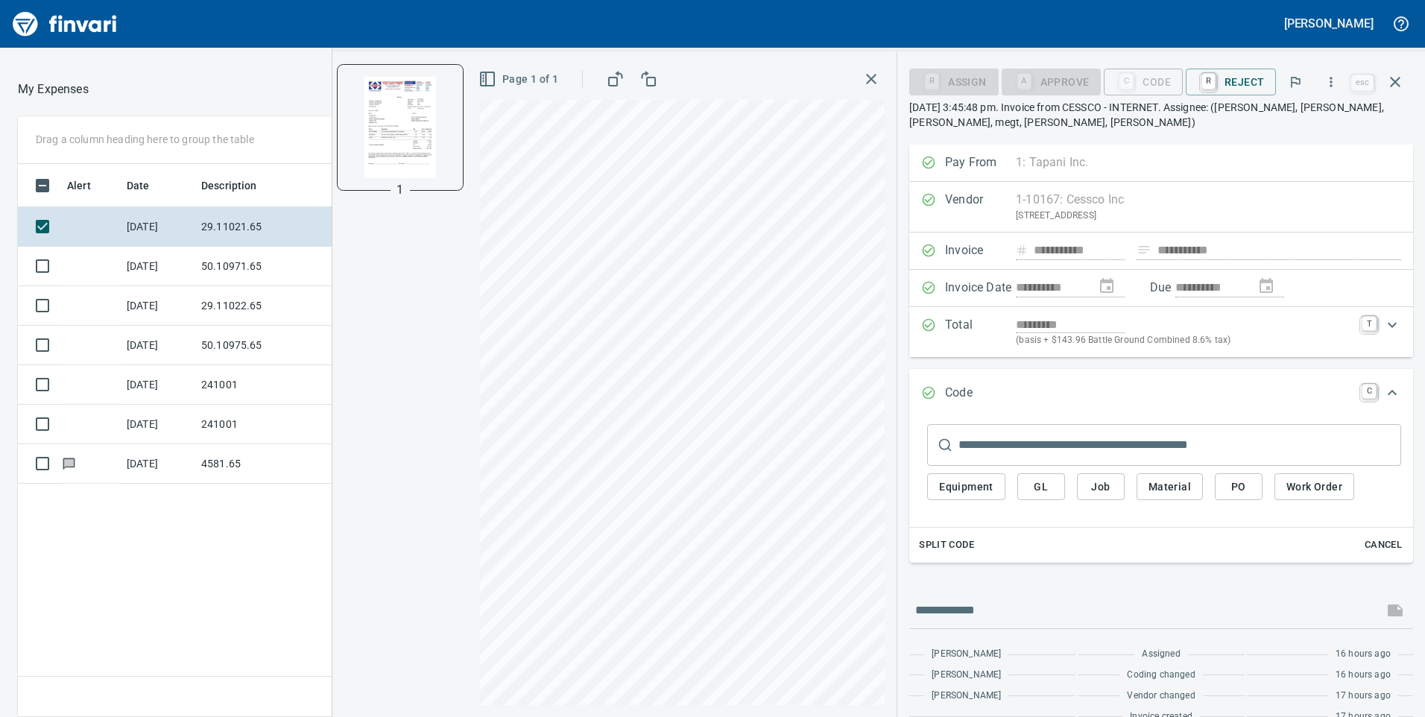
scroll to position [542, 994]
click at [1051, 496] on button "GL" at bounding box center [1041, 487] width 48 height 28
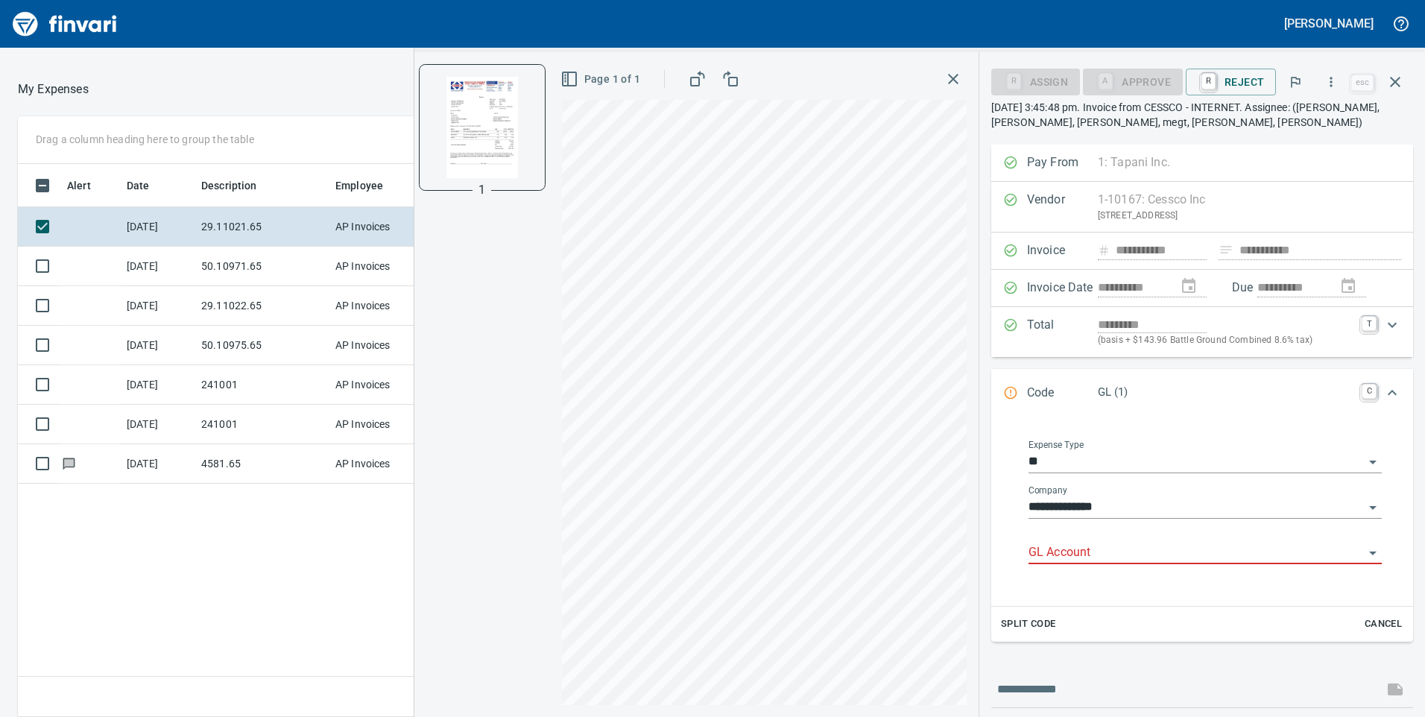
click at [1048, 545] on input "GL Account" at bounding box center [1195, 552] width 335 height 21
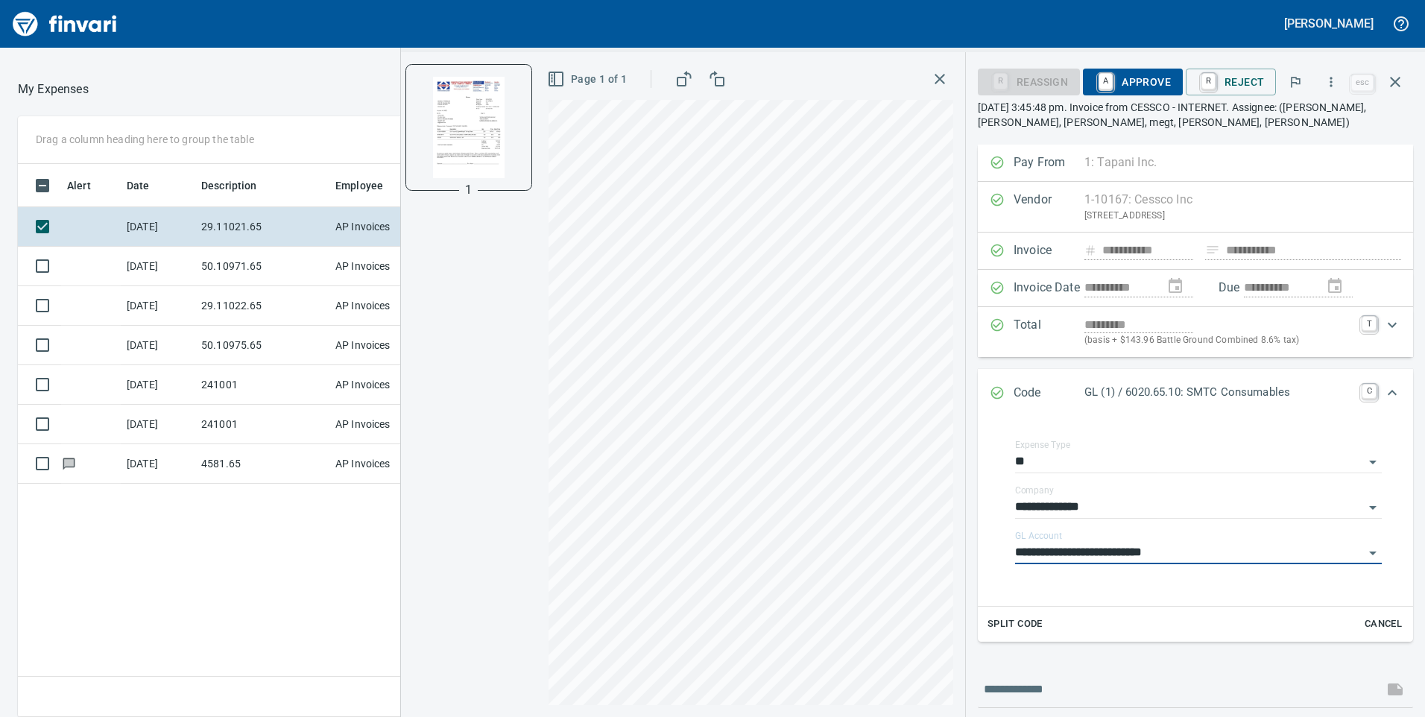
type input "**********"
click at [1149, 81] on span "A Approve" at bounding box center [1133, 81] width 76 height 25
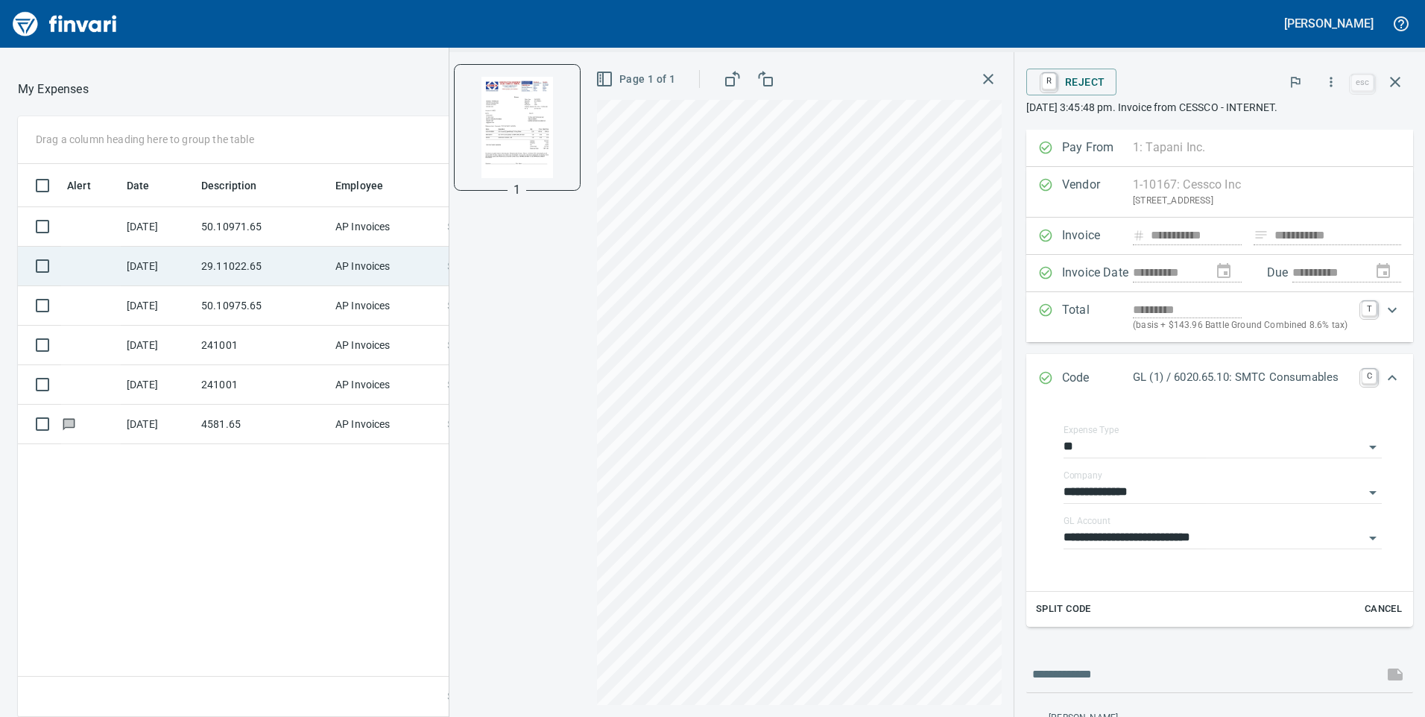
click at [258, 260] on td "29.11022.65" at bounding box center [262, 266] width 134 height 39
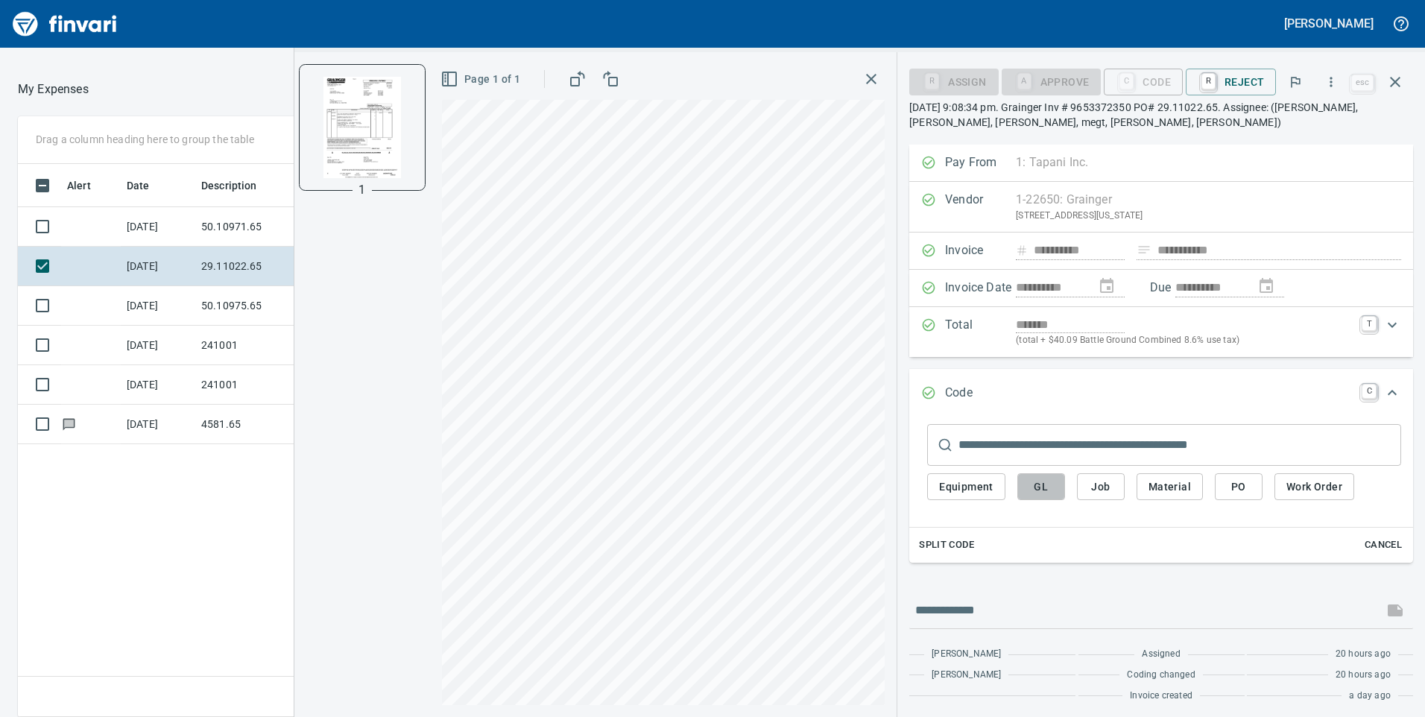
click at [1045, 481] on span "GL" at bounding box center [1041, 487] width 24 height 19
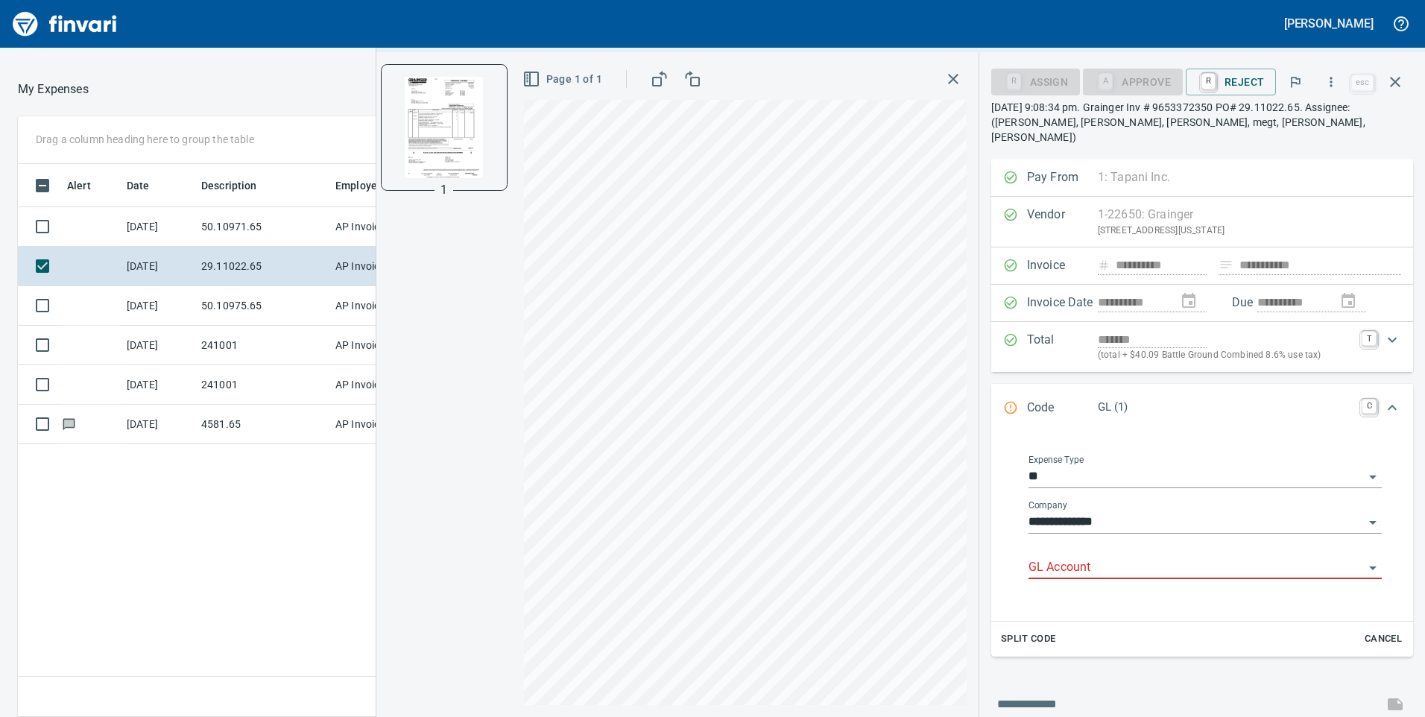
click at [1045, 557] on input "GL Account" at bounding box center [1195, 567] width 335 height 21
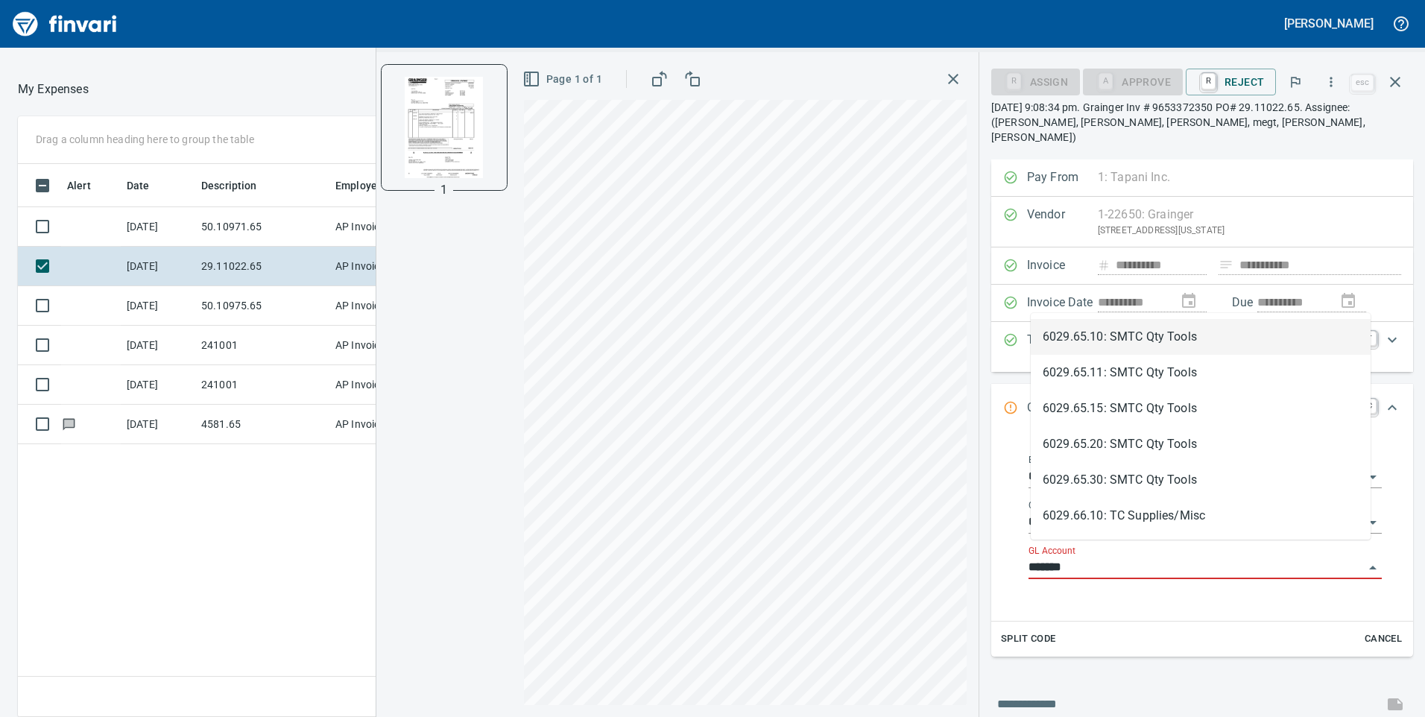
scroll to position [542, 994]
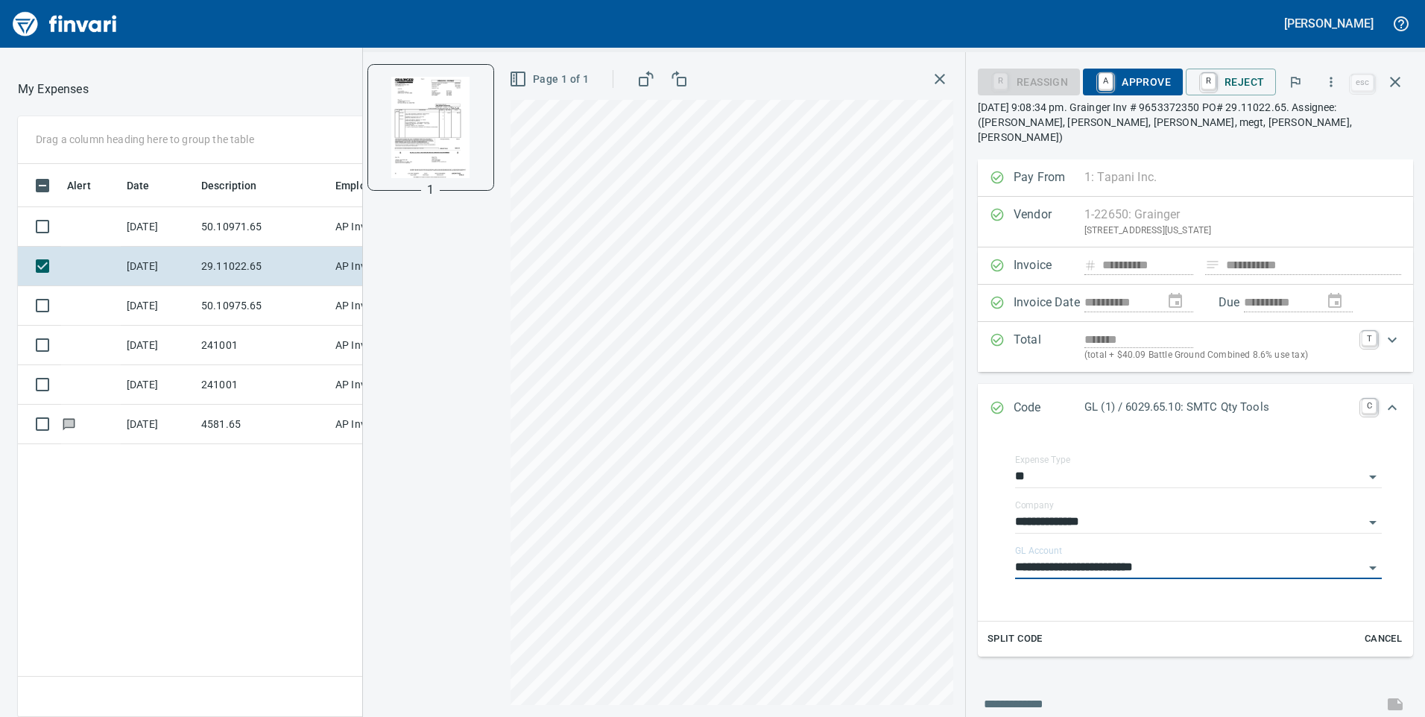
type input "**********"
click at [1156, 77] on span "A Approve" at bounding box center [1133, 81] width 76 height 25
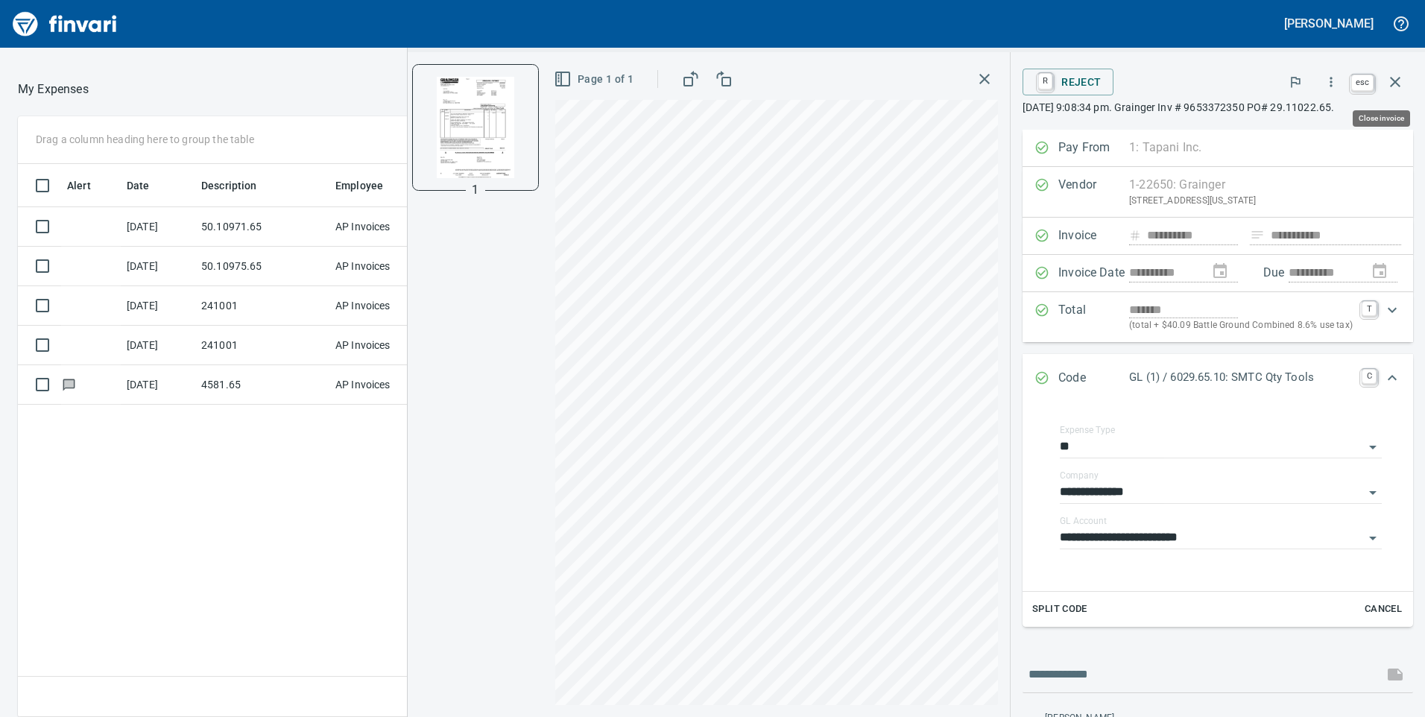
click at [1390, 83] on icon "button" at bounding box center [1395, 82] width 18 height 18
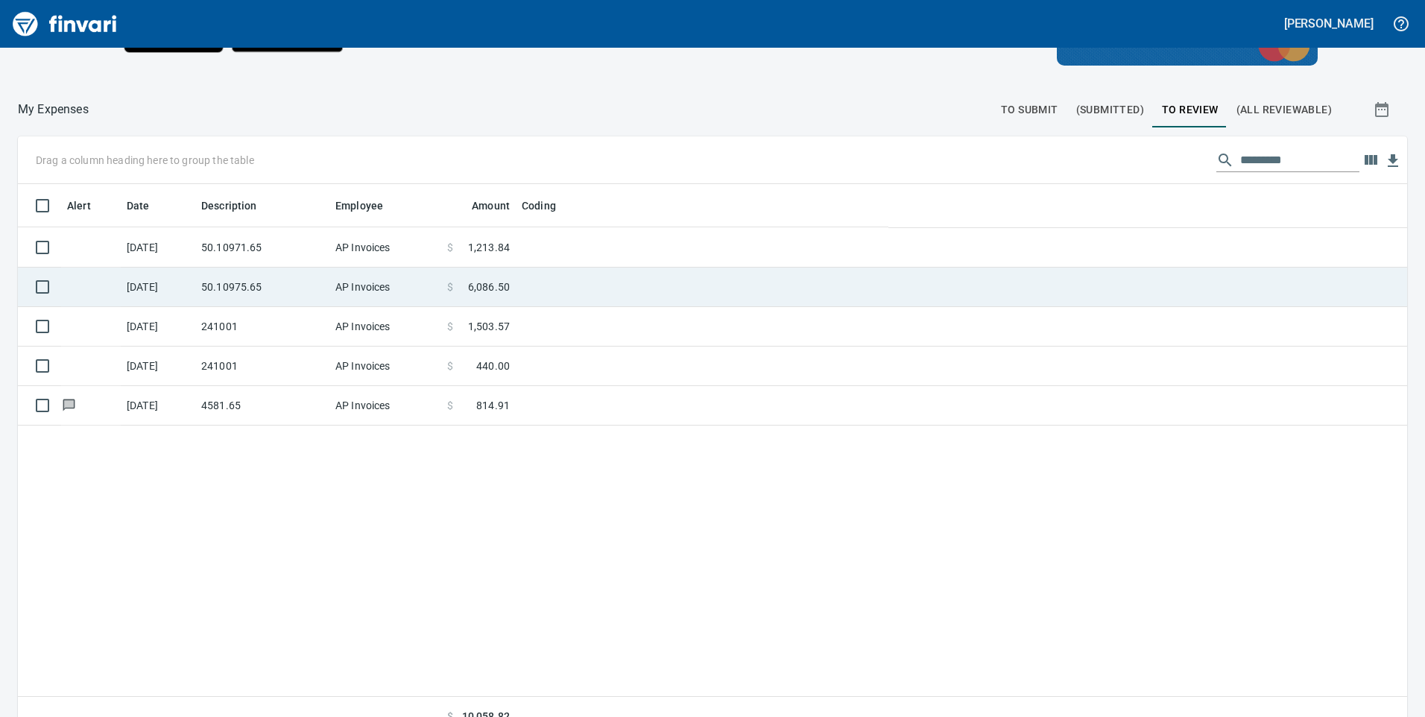
scroll to position [1, 1]
click at [192, 288] on td "[DATE]" at bounding box center [158, 287] width 75 height 39
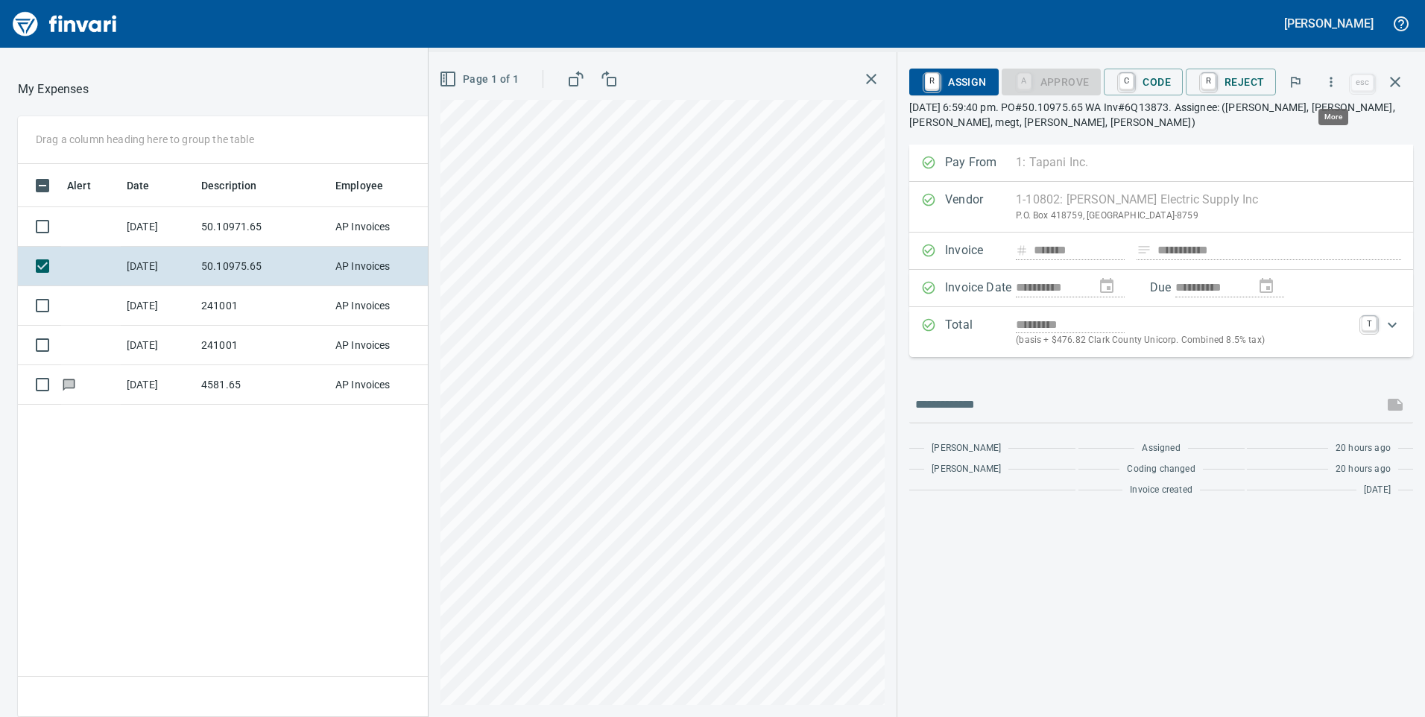
scroll to position [542, 994]
click at [1335, 80] on icon "button" at bounding box center [1330, 82] width 15 height 15
click at [653, 98] on div at bounding box center [712, 358] width 1425 height 717
click at [1320, 80] on button "button" at bounding box center [1330, 82] width 33 height 33
click at [1302, 121] on span "Download" at bounding box center [1328, 125] width 143 height 18
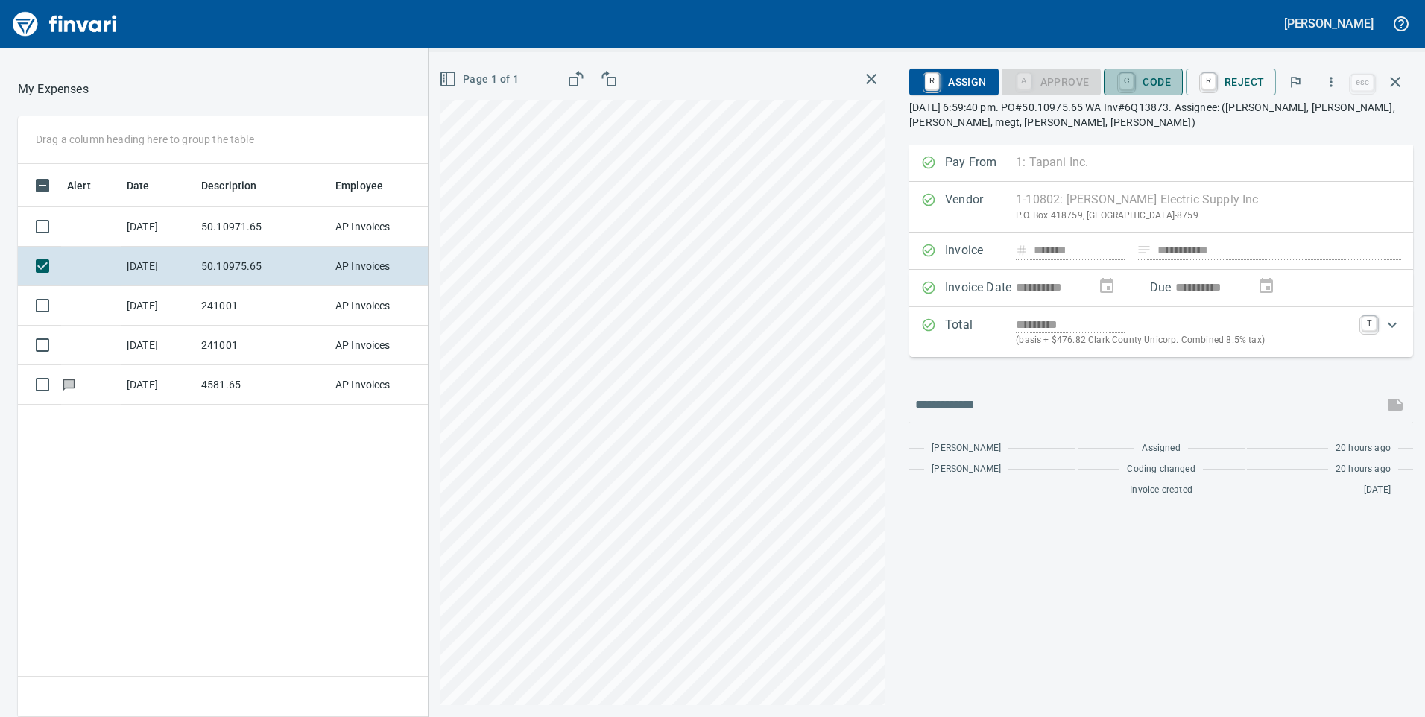
click at [1167, 88] on span "C Code" at bounding box center [1142, 81] width 55 height 25
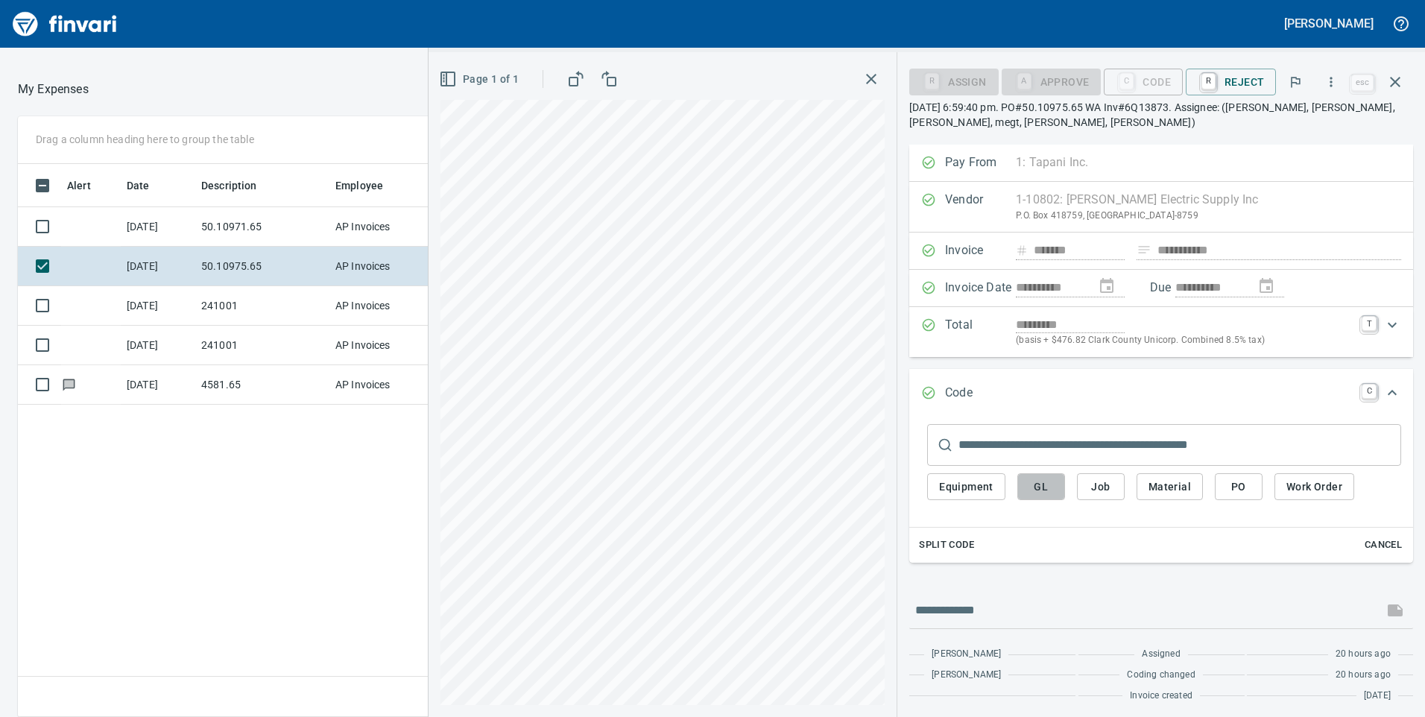
click at [1049, 481] on span "GL" at bounding box center [1041, 487] width 24 height 19
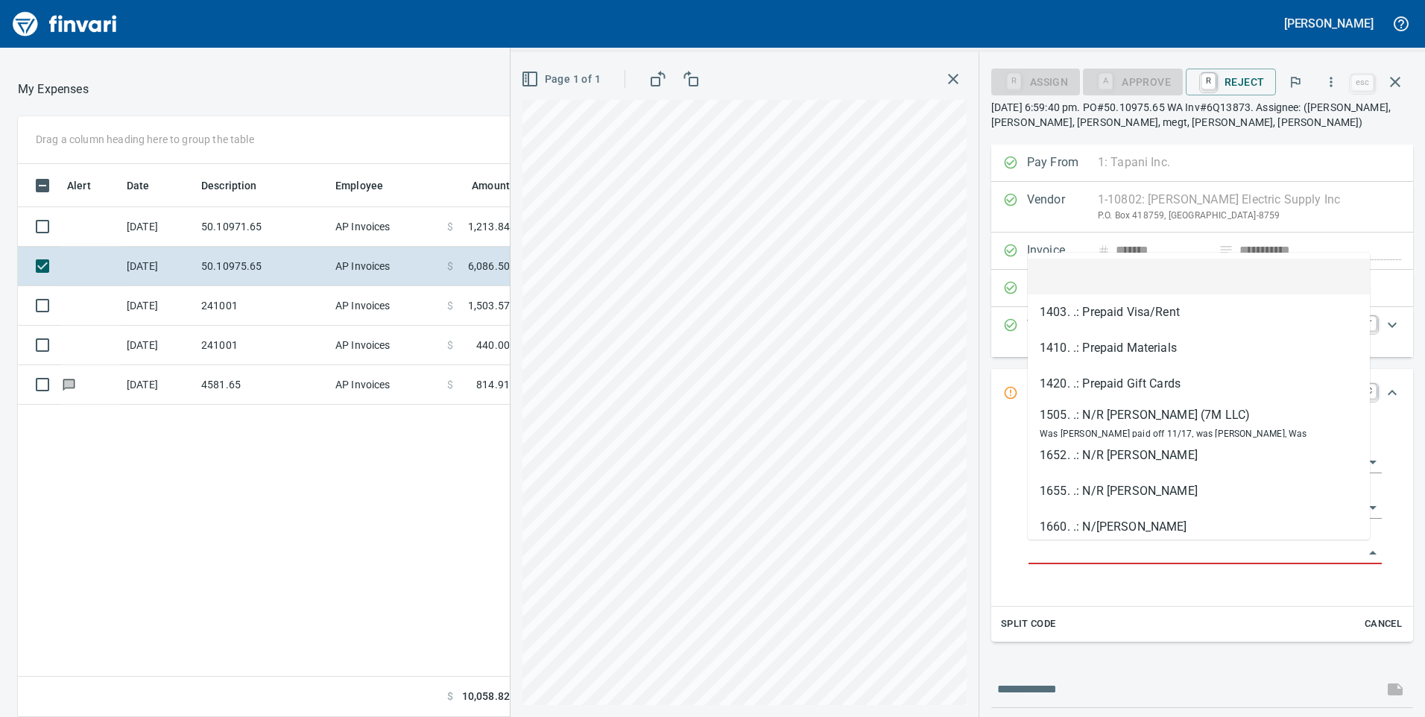
click at [1080, 547] on input "GL Account" at bounding box center [1195, 552] width 335 height 21
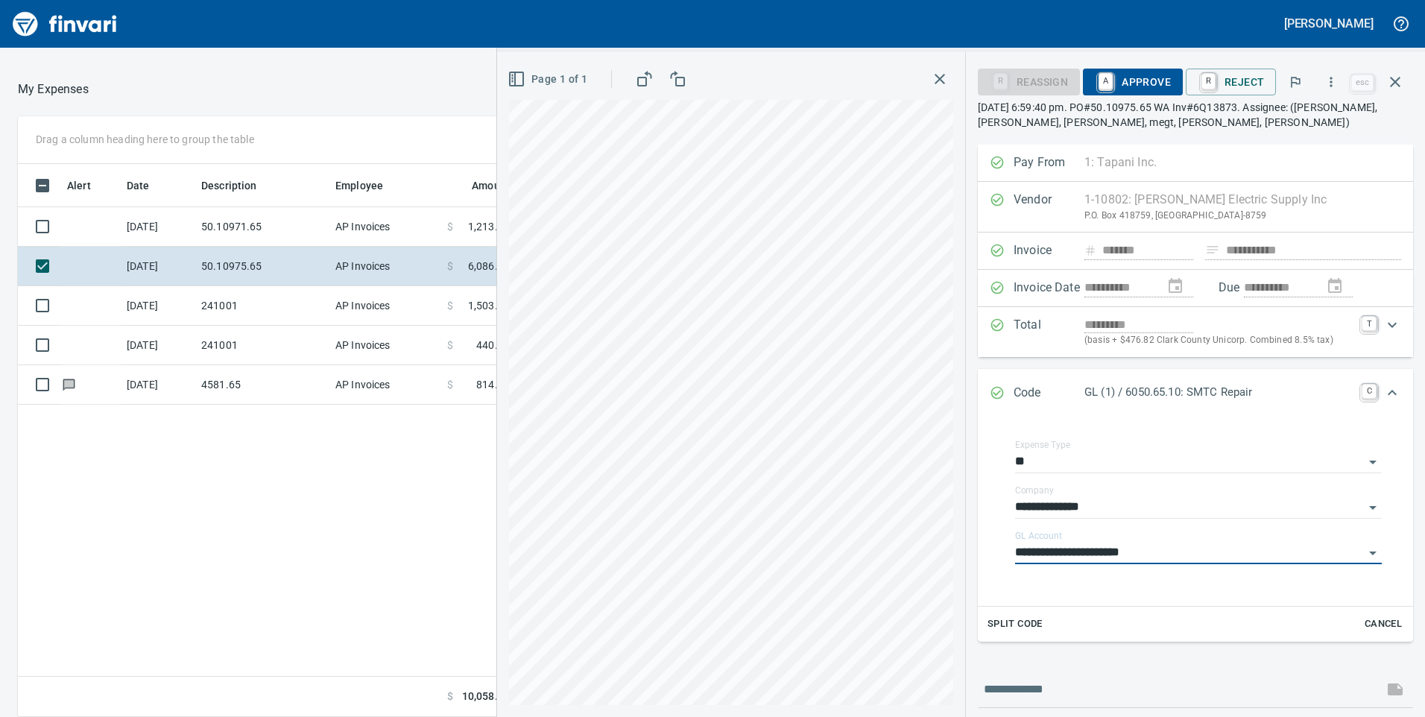
type input "**********"
click at [1154, 80] on span "A Approve" at bounding box center [1133, 81] width 76 height 25
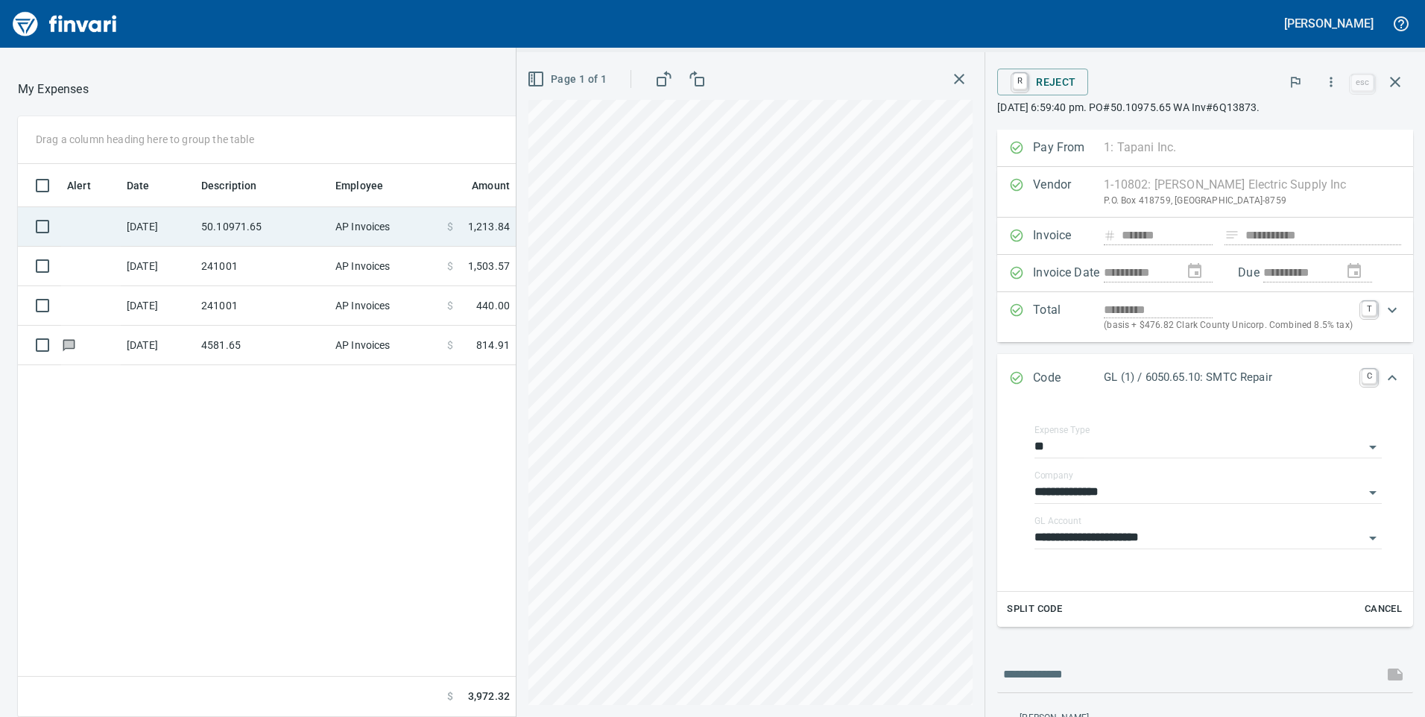
click at [285, 227] on td "50.10971.65" at bounding box center [262, 226] width 134 height 39
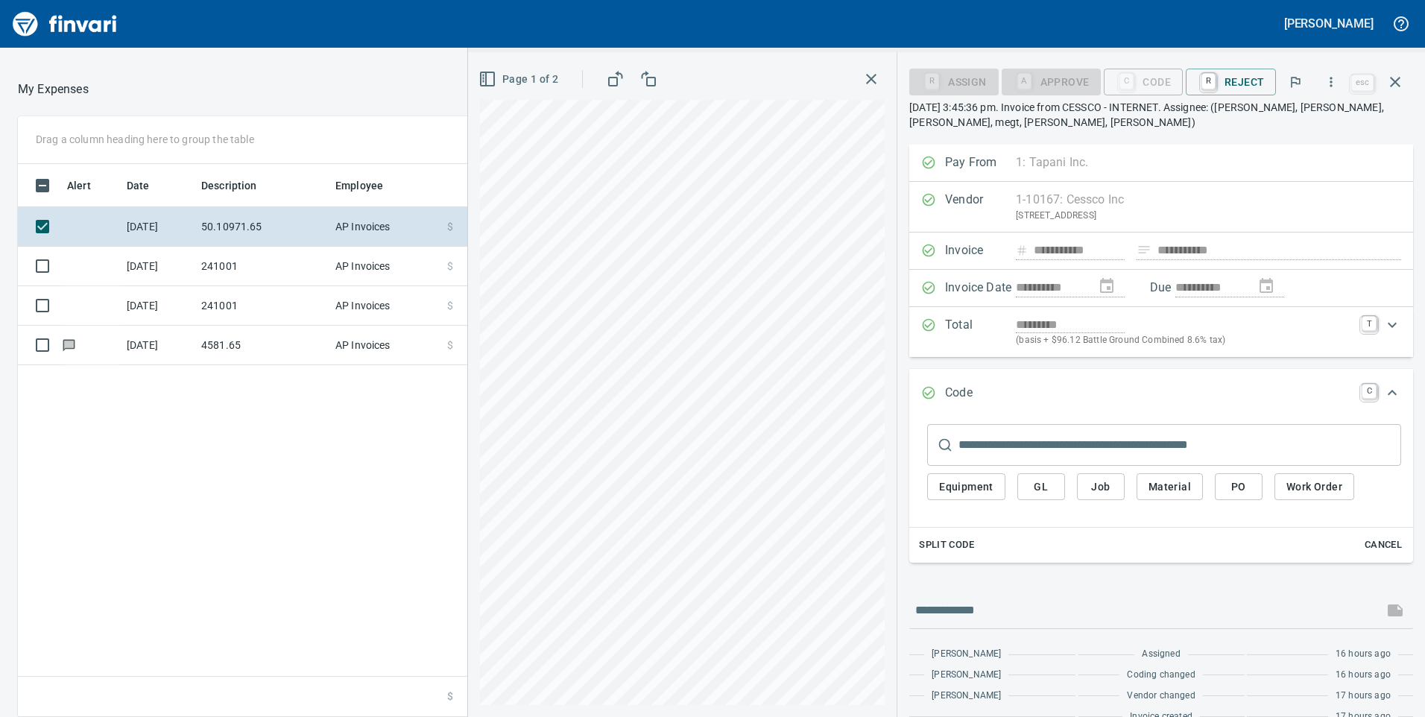
click at [1049, 484] on span "GL" at bounding box center [1041, 487] width 24 height 19
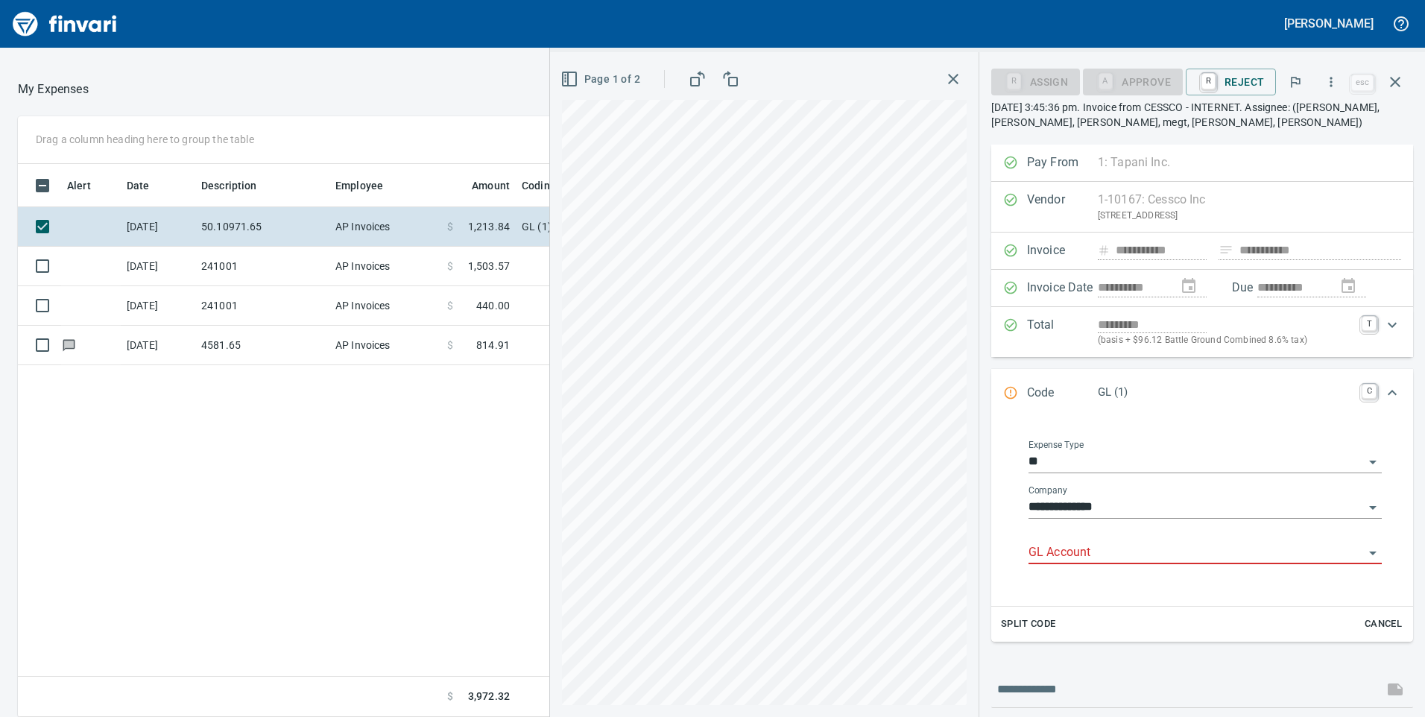
click at [1078, 559] on input "GL Account" at bounding box center [1195, 552] width 335 height 21
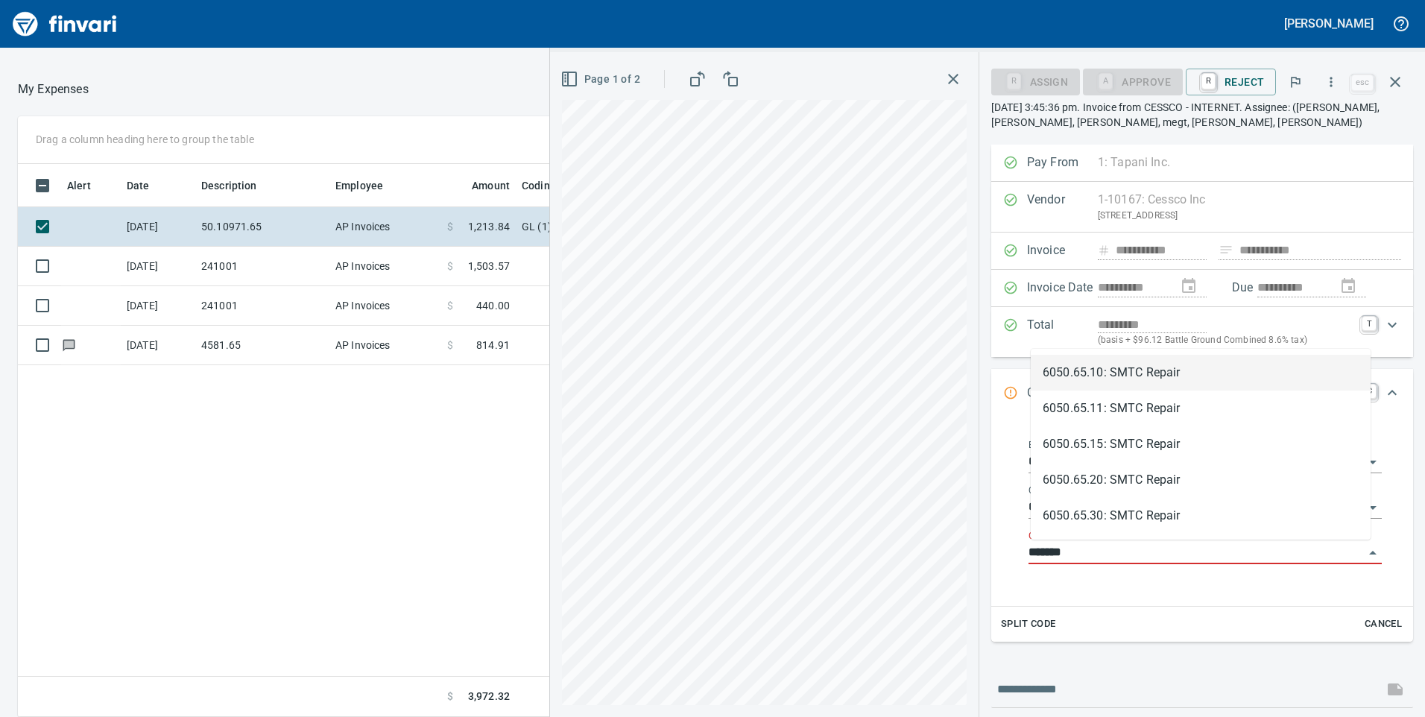
scroll to position [542, 994]
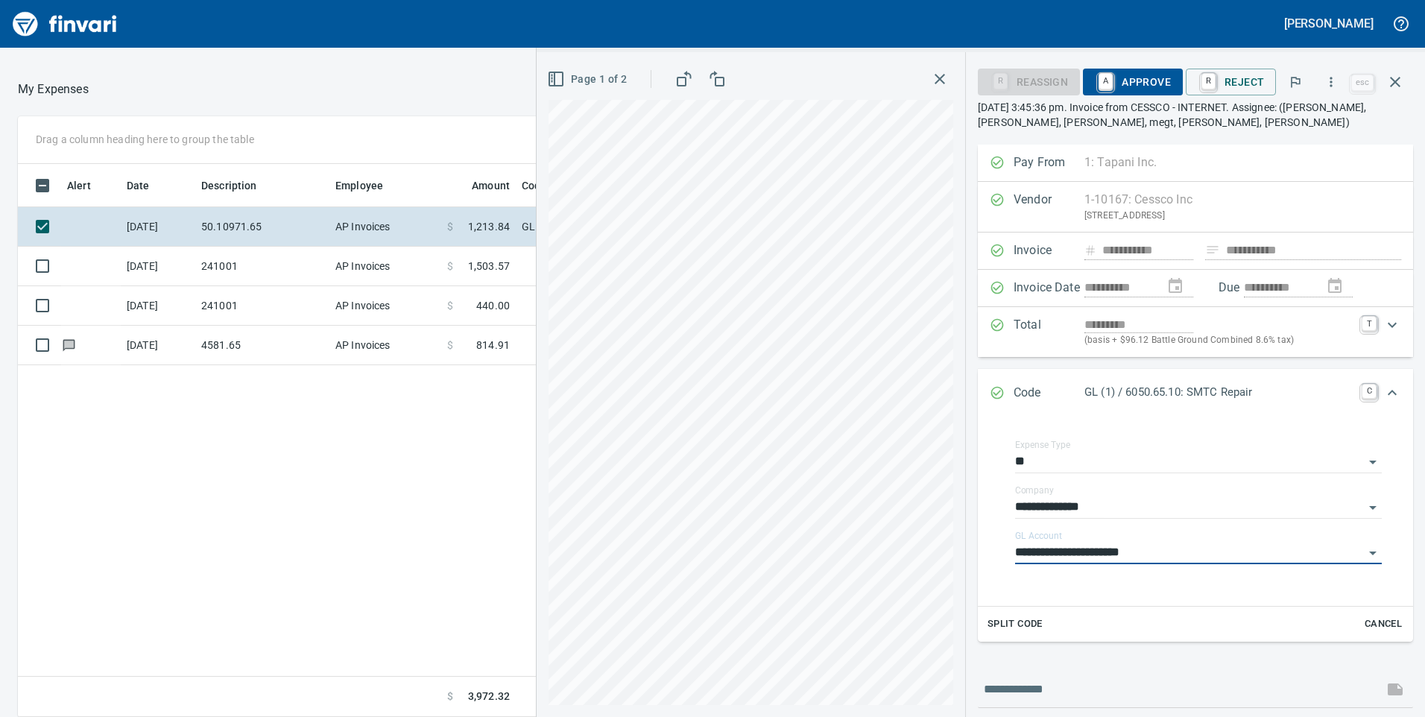
type input "**********"
click at [1130, 78] on span "A Approve" at bounding box center [1133, 81] width 76 height 25
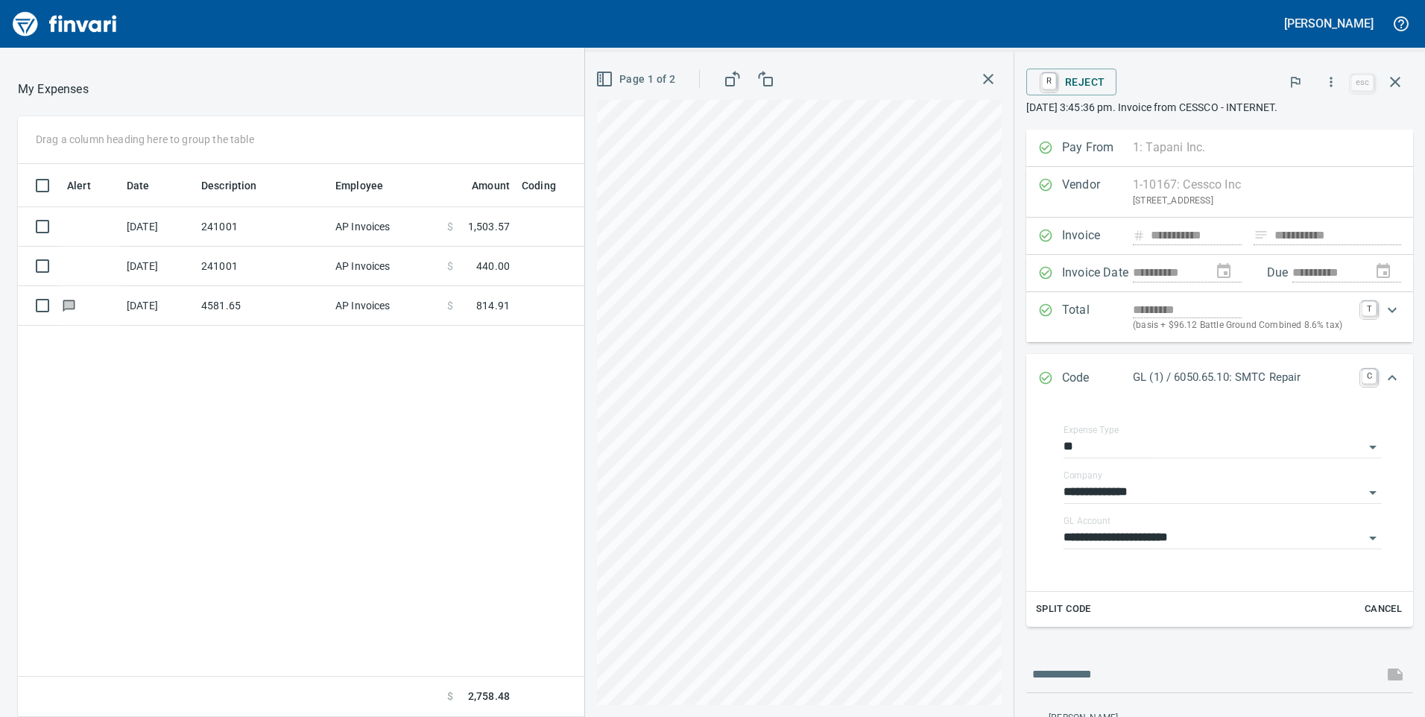
drag, startPoint x: 321, startPoint y: 422, endPoint x: 332, endPoint y: 410, distance: 15.8
click at [322, 421] on div "Alert Date Description Employee Amount Coding [DATE] 241001 AP Invoices $ 1,503…" at bounding box center [526, 441] width 1016 height 554
click at [1398, 83] on icon "button" at bounding box center [1395, 82] width 18 height 18
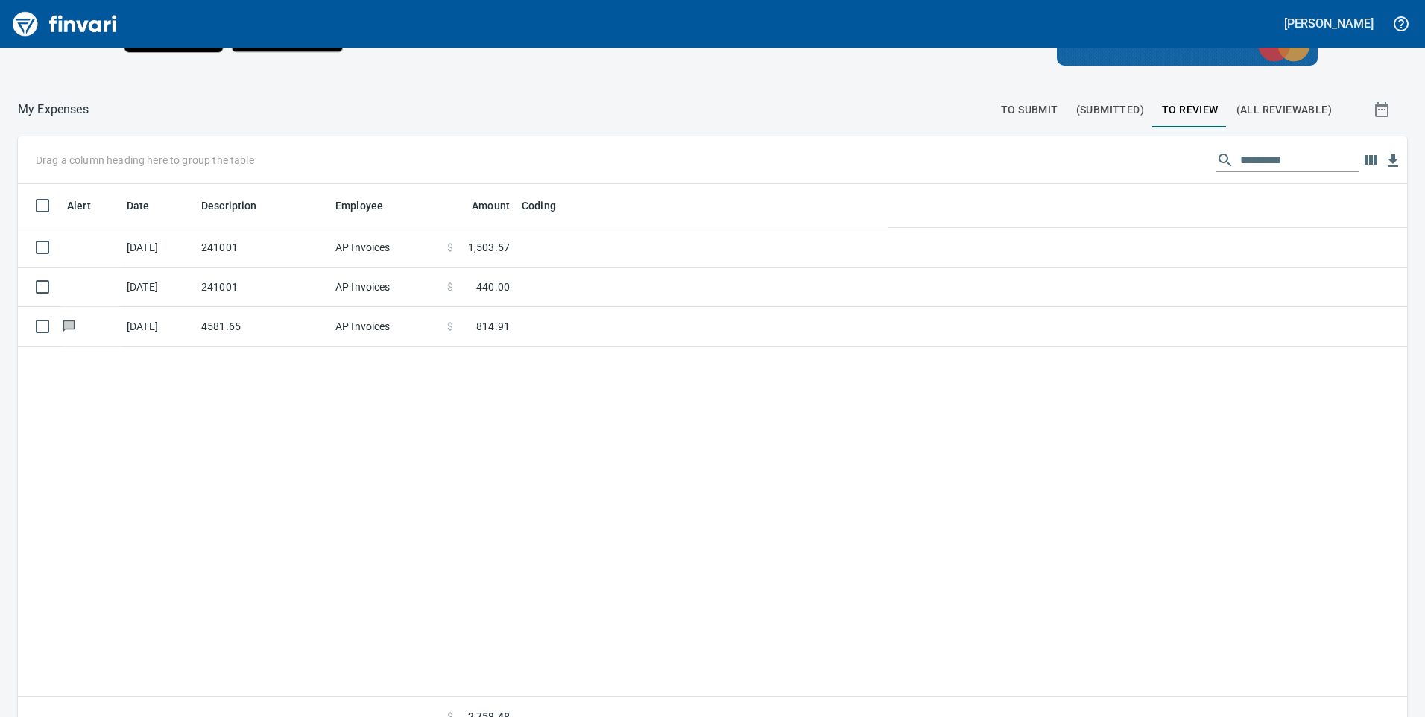
scroll to position [542, 1364]
